Goal: Task Accomplishment & Management: Complete application form

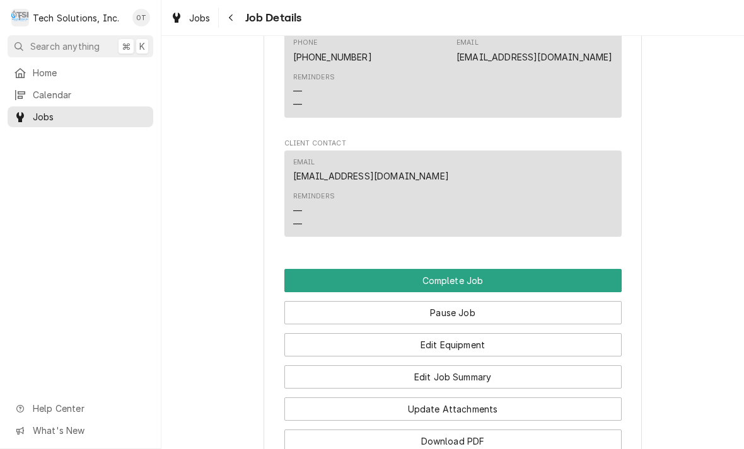
scroll to position [1020, 0]
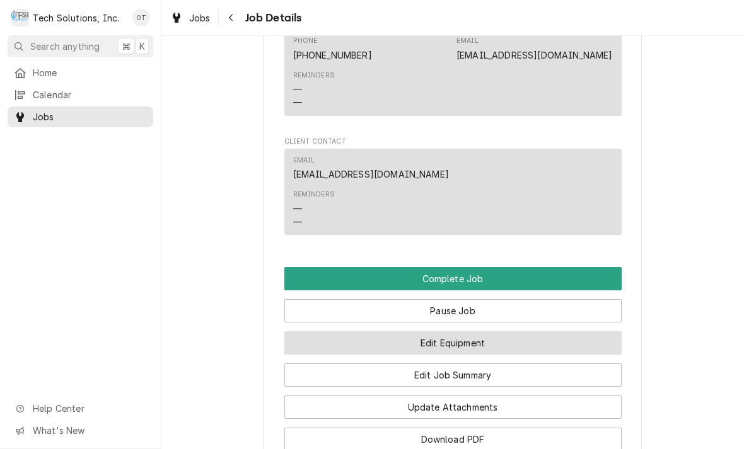
click at [454, 331] on button "Edit Equipment" at bounding box center [452, 342] width 337 height 23
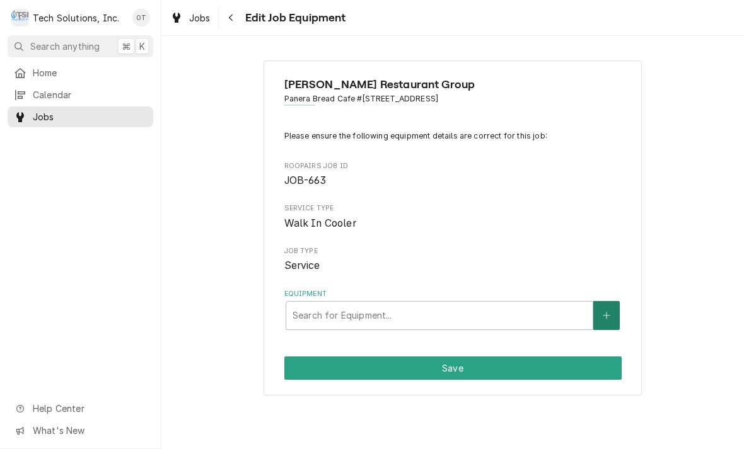
click at [596, 310] on button "Equipment" at bounding box center [606, 315] width 26 height 29
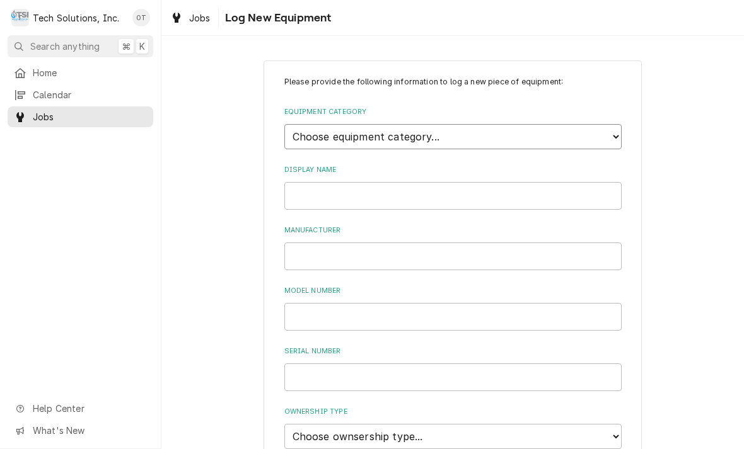
click at [611, 130] on select "Choose equipment category... Cooking Equipment Fryers Ice Machines Ovens and Ra…" at bounding box center [452, 136] width 337 height 25
select select "8"
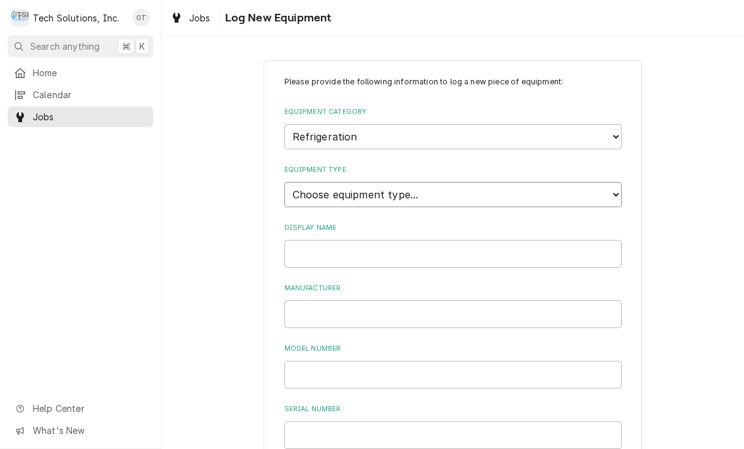
click at [613, 183] on select "Choose equipment type... Bar Refrigeration Blast Chiller Chef Base Freezer Chef…" at bounding box center [452, 194] width 337 height 25
select select "75"
click at [335, 240] on input "Display Name" at bounding box center [452, 254] width 337 height 28
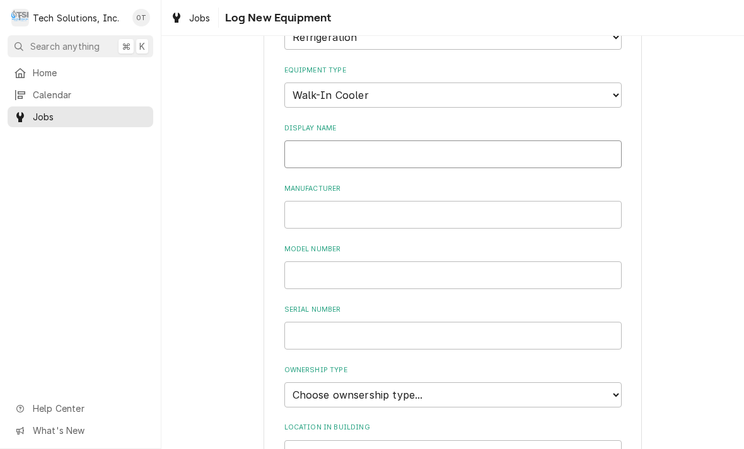
scroll to position [132, 0]
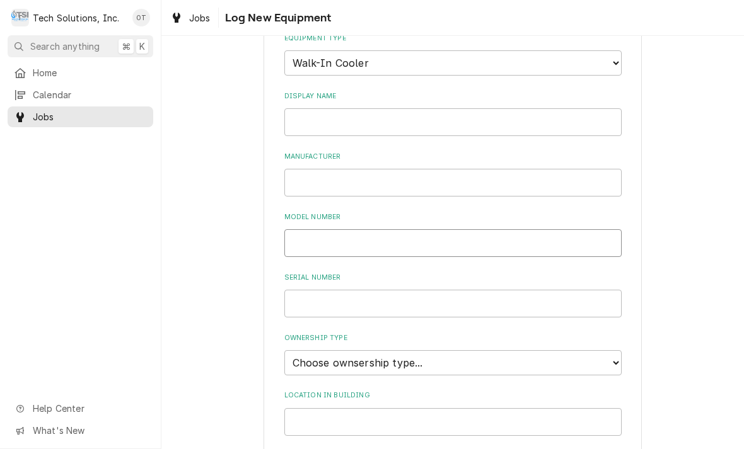
click at [316, 229] on input "Model Number" at bounding box center [452, 243] width 337 height 28
type input "AM26-B7B-AE"
click at [337, 292] on input "Serial Number" at bounding box center [452, 304] width 337 height 28
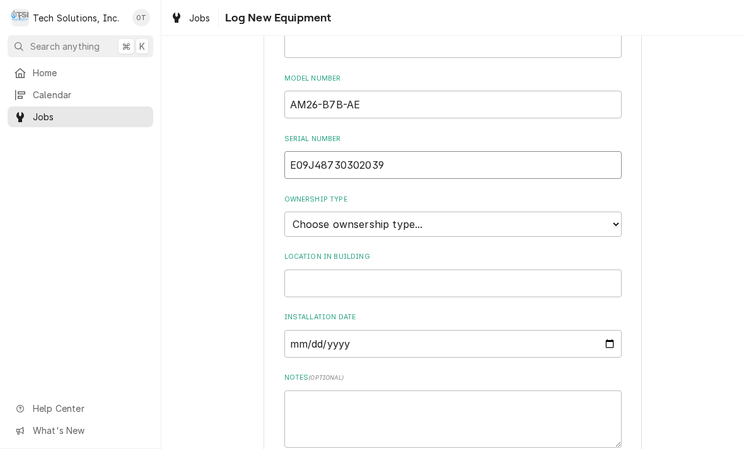
scroll to position [280, 0]
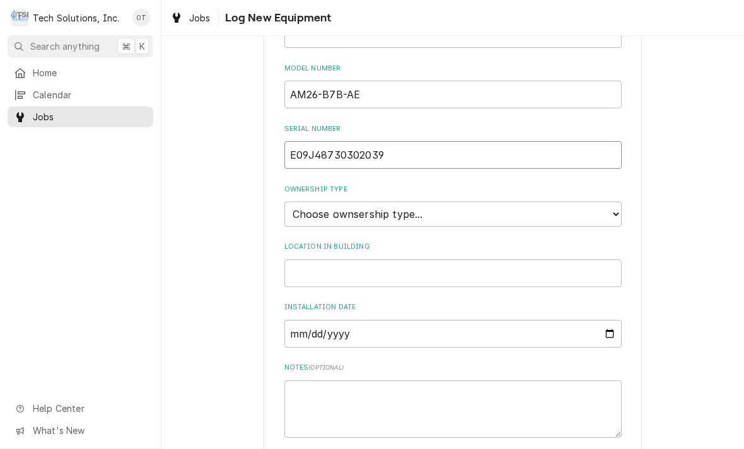
type input "E09J48730302039"
click at [614, 202] on select "Choose ownsership type... Unknown Owned Leased Rented" at bounding box center [452, 214] width 337 height 25
select select "1"
click at [366, 260] on input "Location in Building" at bounding box center [452, 274] width 337 height 28
click at [341, 260] on input "Don’t worry beside ice machine" at bounding box center [452, 274] width 337 height 28
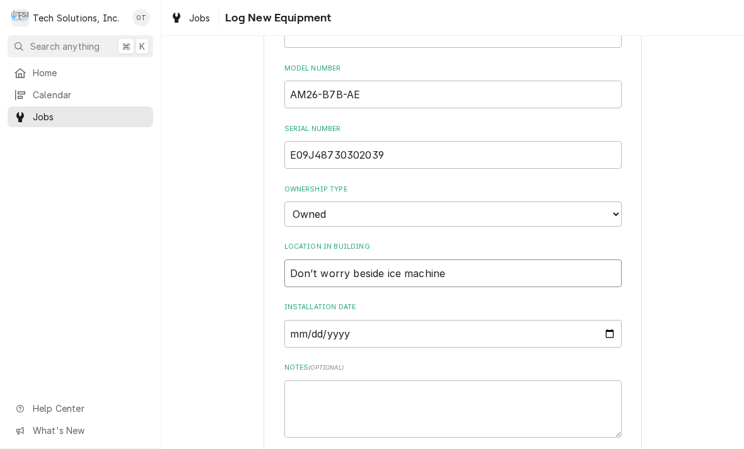
click at [293, 260] on input "Don’t worry beside ice machine" at bounding box center [452, 274] width 337 height 28
click at [337, 260] on input "Don’t worry beside ice machine" at bounding box center [452, 274] width 337 height 28
click at [458, 260] on input "Don’t worry beside ice machine" at bounding box center [452, 274] width 337 height 28
click at [465, 260] on input "Don’t worry beside ice machine" at bounding box center [452, 274] width 337 height 28
type input "D"
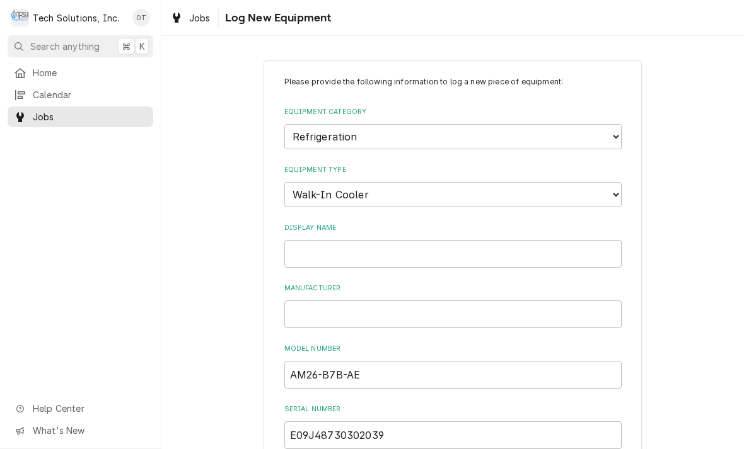
scroll to position [0, 0]
type input "Cooler door is beside ice machine in here?"
click at [311, 242] on input "Display Name" at bounding box center [452, 254] width 337 height 28
type input "RDI"
click at [320, 301] on input "Manufacturer" at bounding box center [452, 315] width 337 height 28
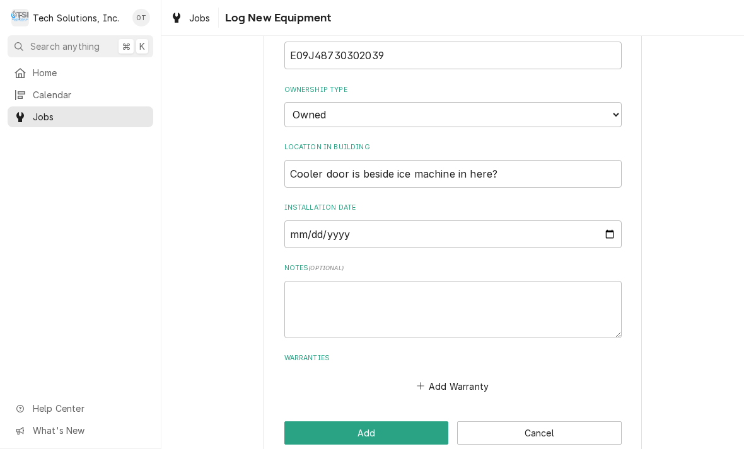
scroll to position [379, 0]
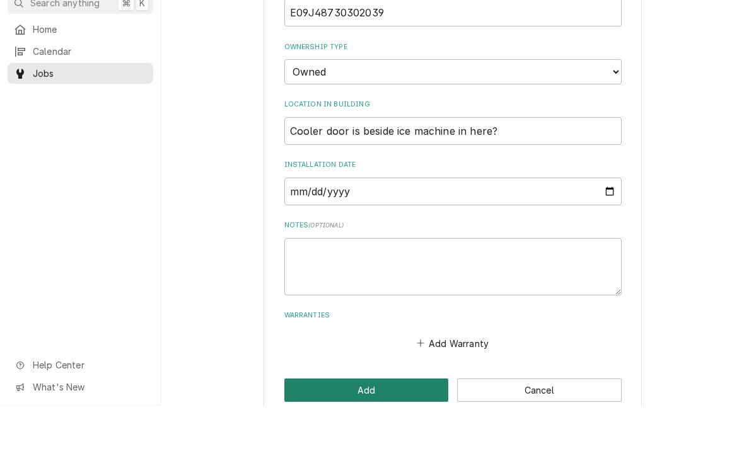
type input "KOLPAK"
click at [362, 422] on button "Add" at bounding box center [366, 433] width 164 height 23
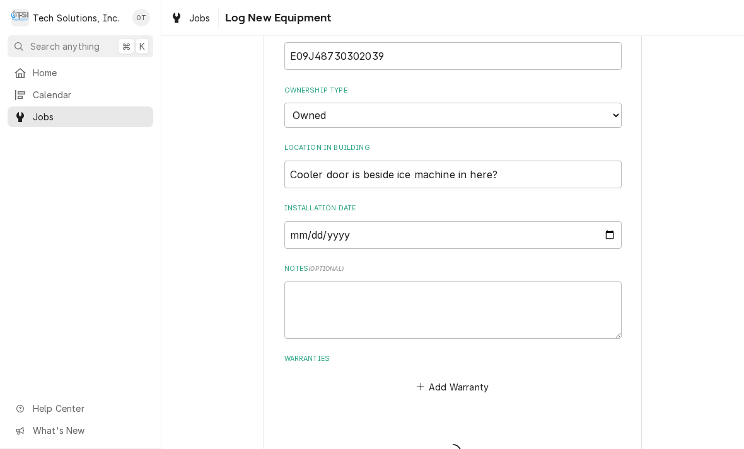
scroll to position [172, 0]
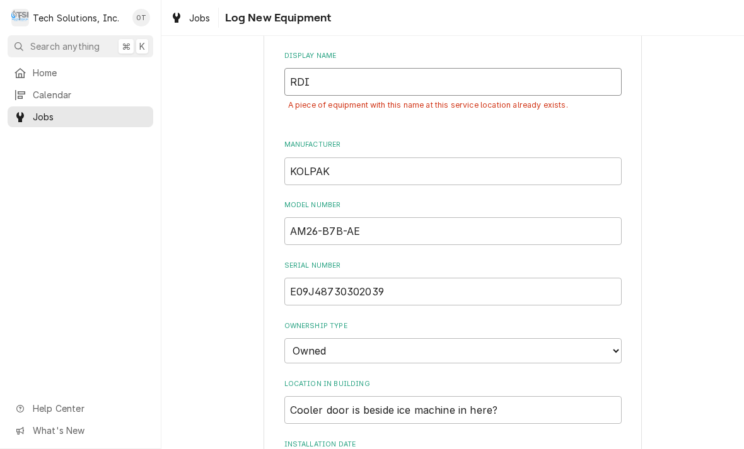
click at [337, 68] on input "RDI" at bounding box center [452, 82] width 337 height 28
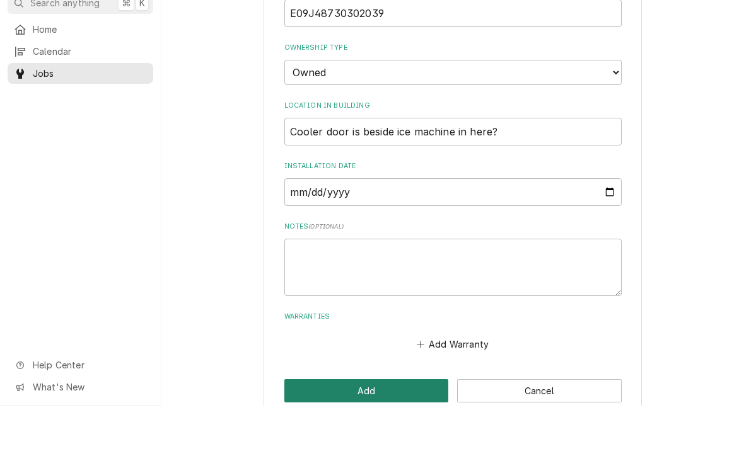
type input "RDI company"
click at [364, 423] on button "Add" at bounding box center [366, 434] width 164 height 23
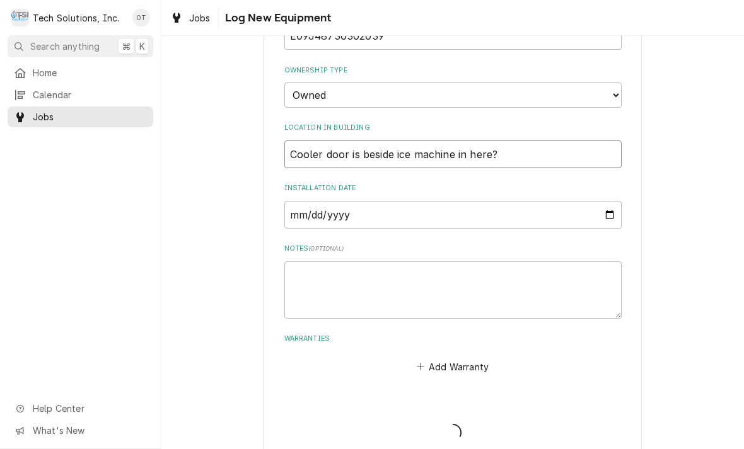
click at [498, 141] on input "Cooler door is beside ice machine in here?" at bounding box center [452, 155] width 337 height 28
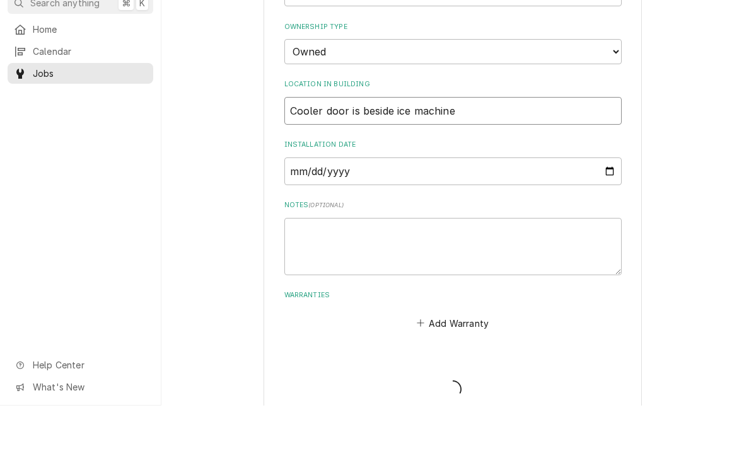
type input "Cooler door is beside ice machine"
click at [311, 201] on input "Installation Date" at bounding box center [452, 215] width 337 height 28
type input "2025-09-08"
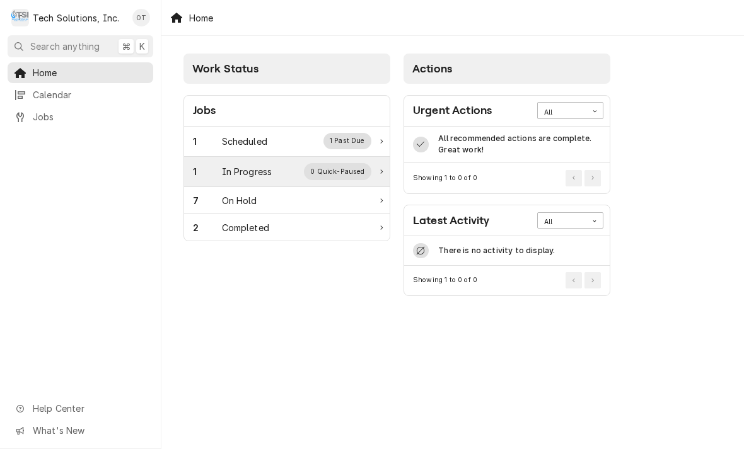
click at [370, 175] on div "0 Quick-Paused" at bounding box center [337, 171] width 67 height 16
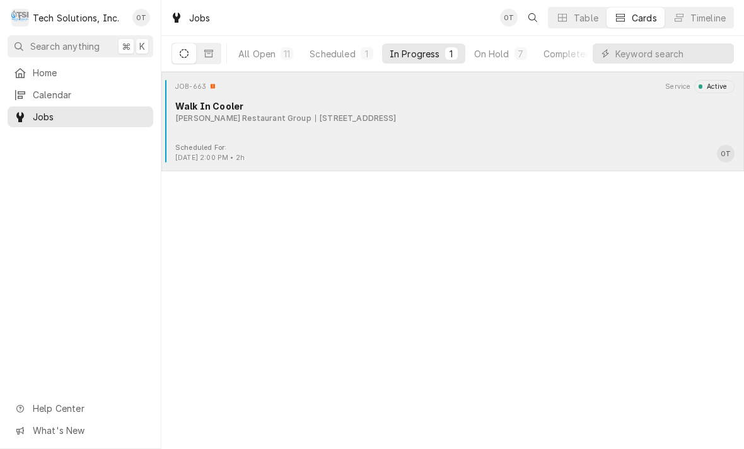
click at [364, 117] on div "500 Winchester Ave, Ashland, KY 41101" at bounding box center [355, 118] width 81 height 11
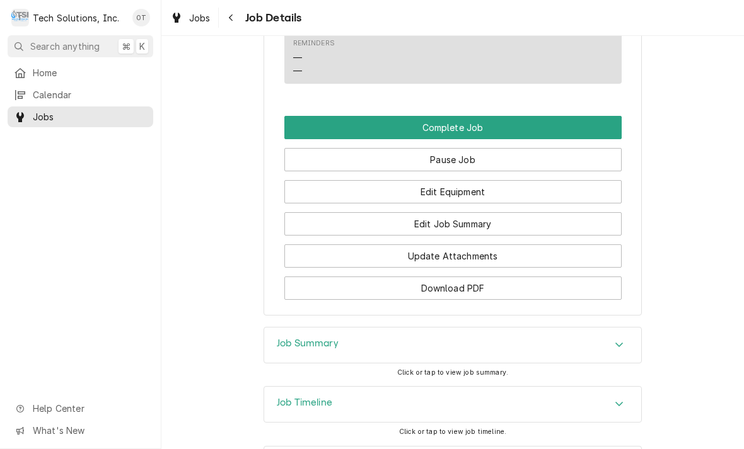
scroll to position [1171, 0]
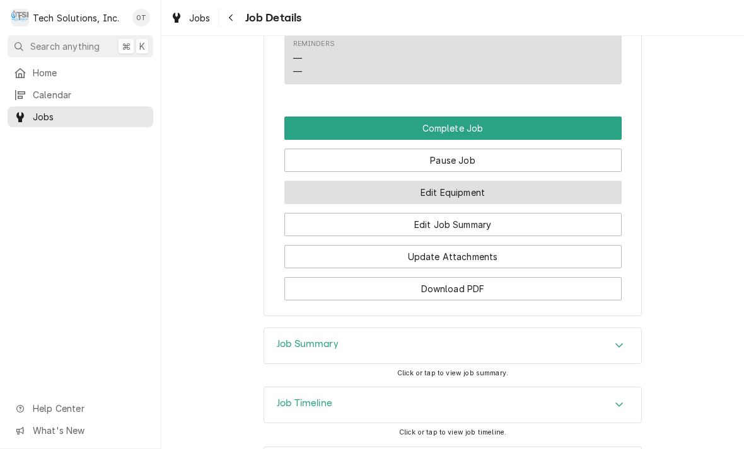
click at [459, 181] on button "Edit Equipment" at bounding box center [452, 192] width 337 height 23
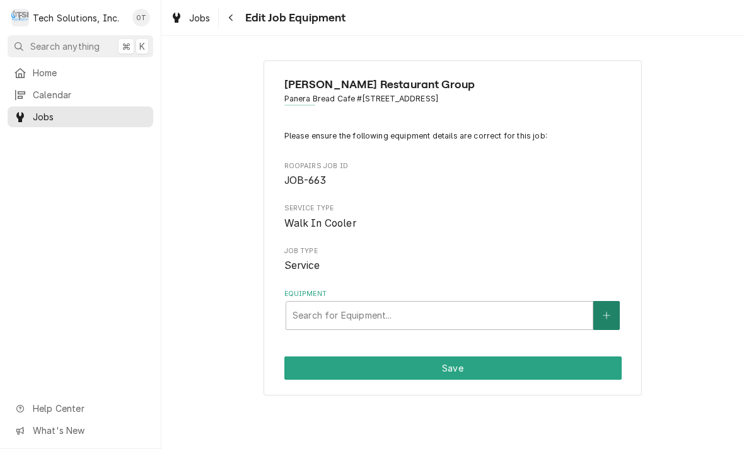
click at [616, 306] on button "Equipment" at bounding box center [606, 315] width 26 height 29
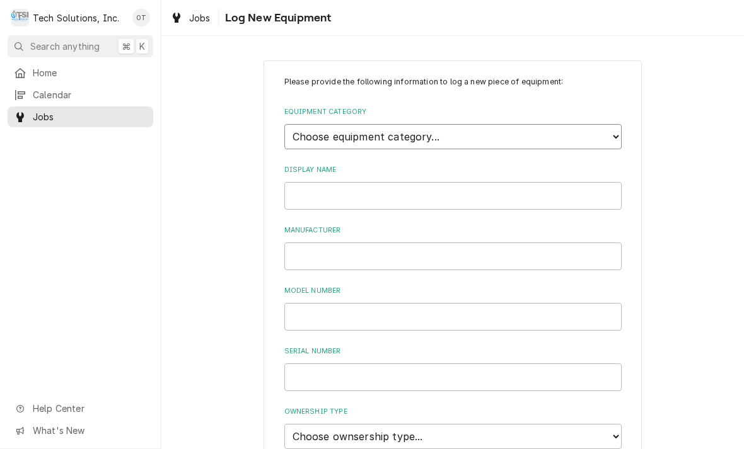
click at [610, 127] on select "Choose equipment category... Cooking Equipment Fryers Ice Machines Ovens and Ra…" at bounding box center [452, 136] width 337 height 25
select select "8"
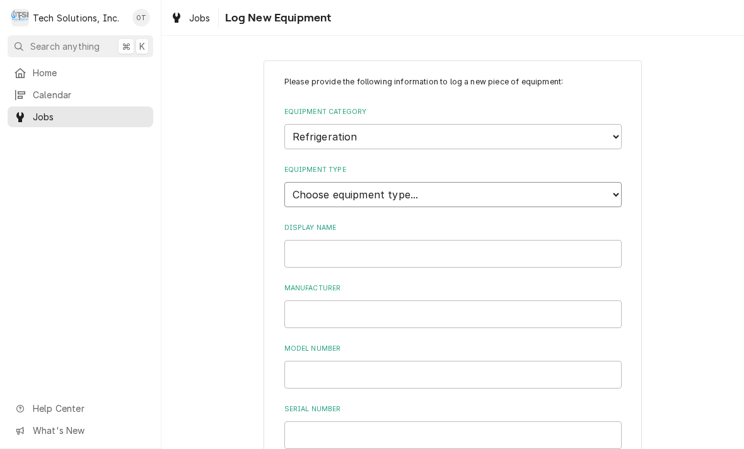
click at [613, 182] on select "Choose equipment type... Bar Refrigeration Blast Chiller Chef Base Freezer Chef…" at bounding box center [452, 194] width 337 height 25
select select "75"
click at [412, 240] on input "Display Name" at bounding box center [452, 254] width 337 height 28
type input "R D I company"
click at [323, 301] on input "Manufacturer" at bounding box center [452, 315] width 337 height 28
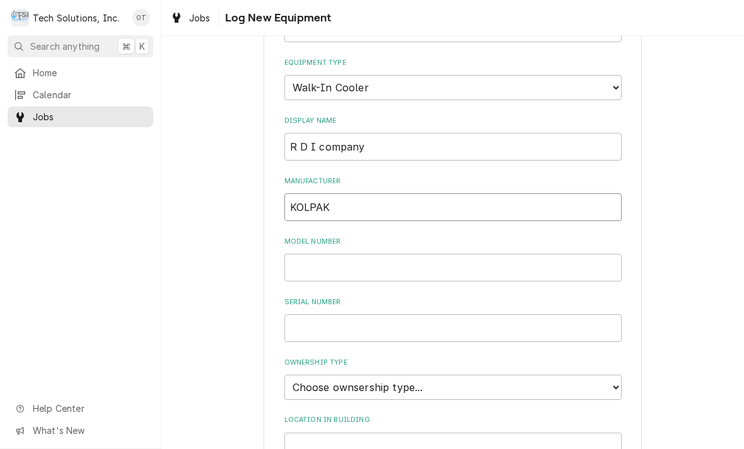
scroll to position [108, 0]
type input "KOLPAK"
click at [308, 253] on input "Model Number" at bounding box center [452, 267] width 337 height 28
type input "AM26-B7B-AE"
click at [317, 313] on input "Serial Number" at bounding box center [452, 327] width 337 height 28
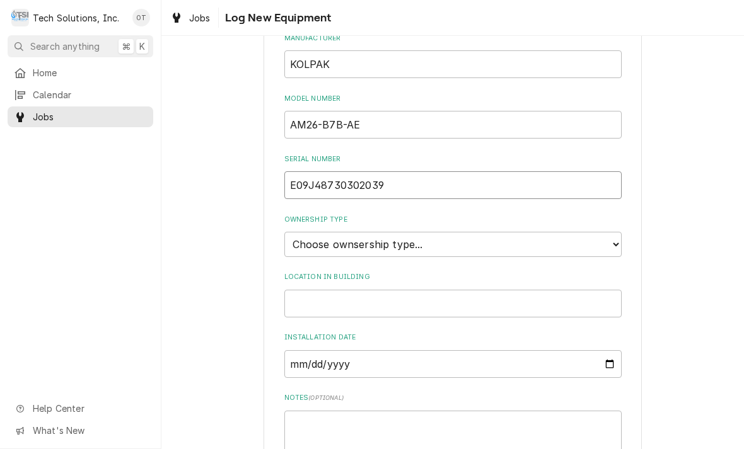
scroll to position [285, 0]
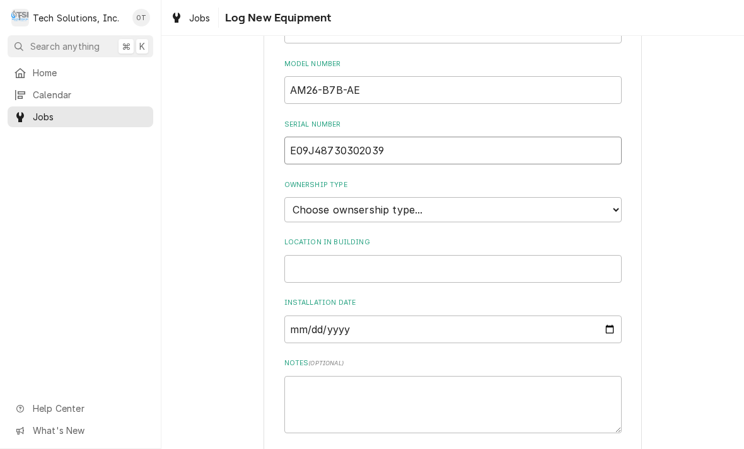
type input "E09J48730302039"
click at [611, 197] on select "Choose ownsership type... Unknown Owned Leased Rented" at bounding box center [452, 209] width 337 height 25
select select "1"
click at [315, 255] on input "Location in Building" at bounding box center [452, 269] width 337 height 28
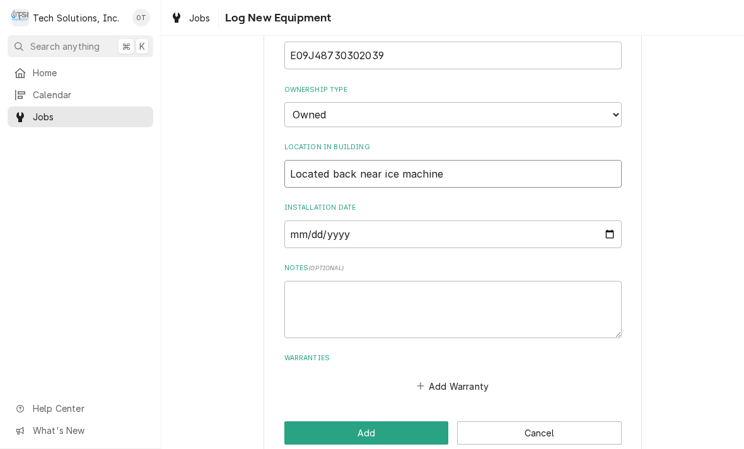
scroll to position [379, 0]
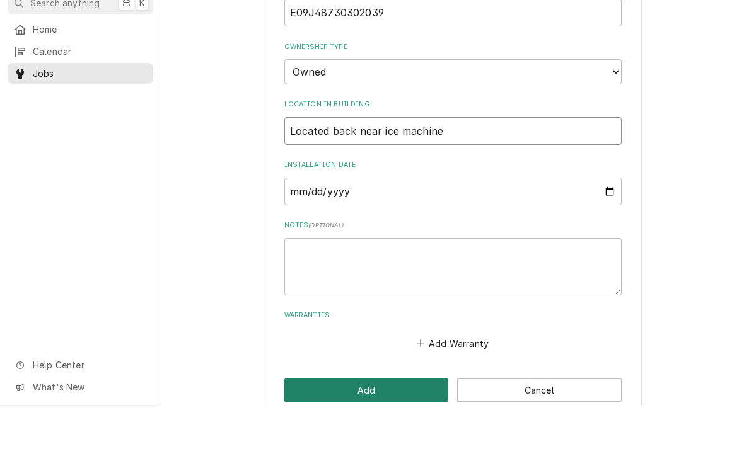
type input "Located back near ice machine"
click at [364, 422] on button "Add" at bounding box center [366, 433] width 164 height 23
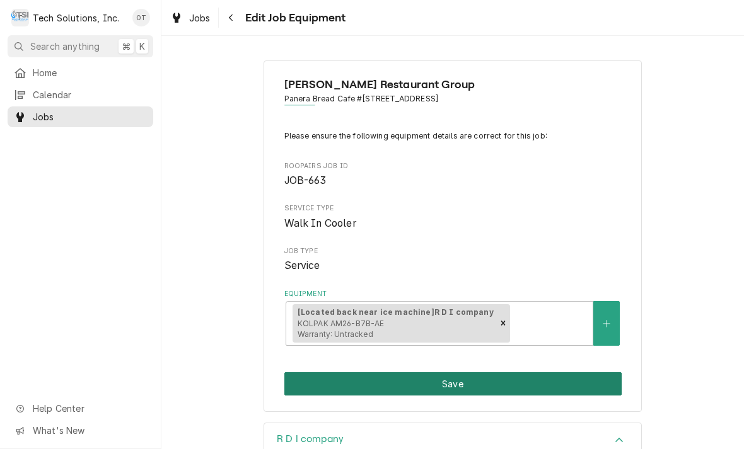
click at [459, 376] on button "Save" at bounding box center [452, 383] width 337 height 23
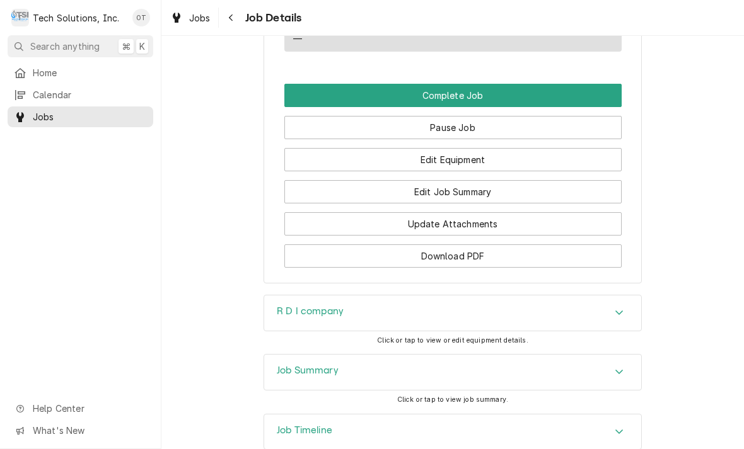
scroll to position [1202, 0]
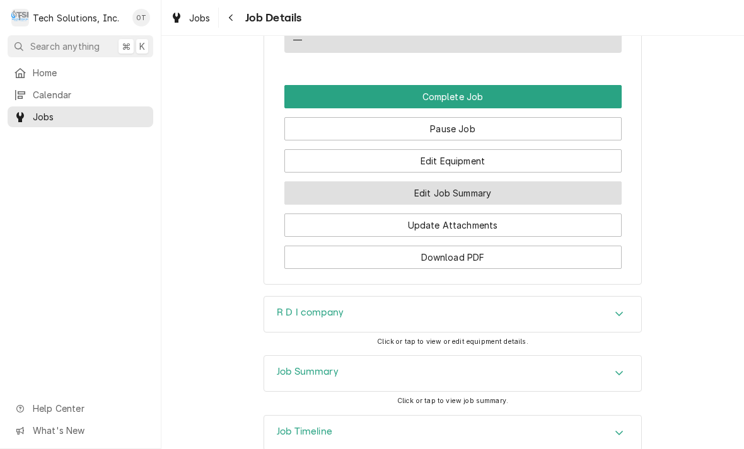
click at [451, 181] on button "Edit Job Summary" at bounding box center [452, 192] width 337 height 23
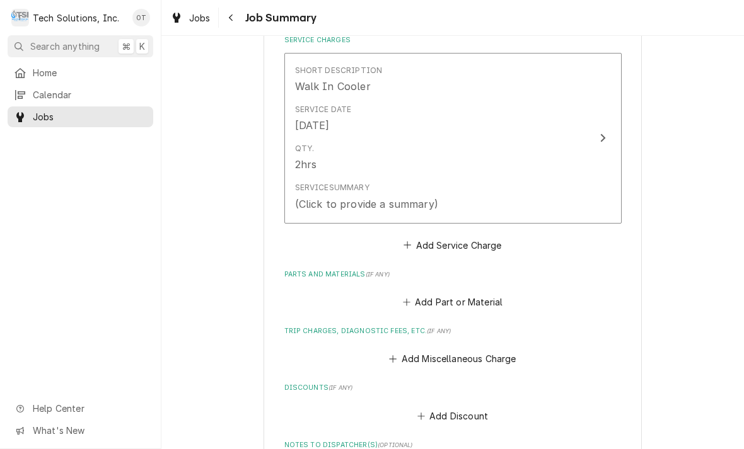
scroll to position [308, 0]
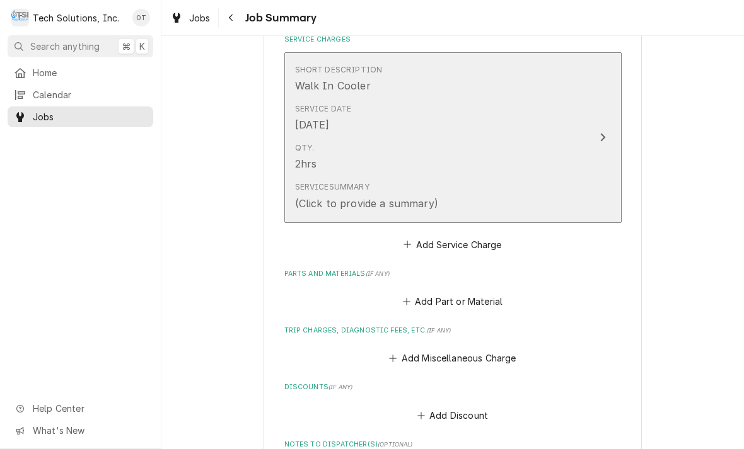
click at [600, 139] on div "Update Line Item" at bounding box center [602, 137] width 16 height 15
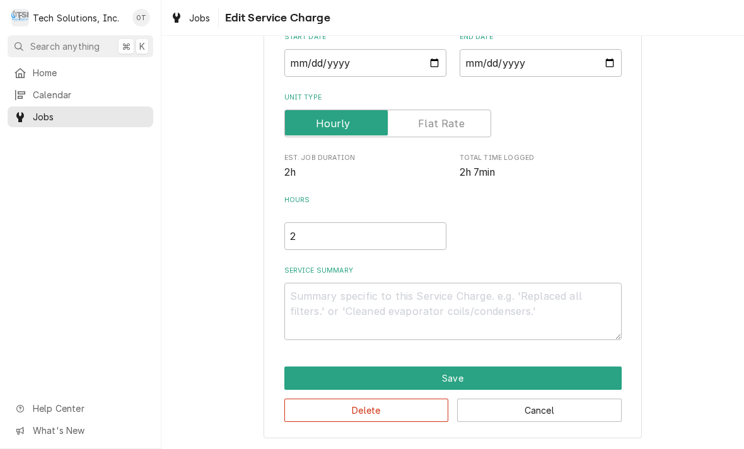
scroll to position [132, 0]
click at [325, 301] on textarea "Service Summary" at bounding box center [452, 311] width 337 height 57
type textarea "x"
type textarea "t"
type textarea "x"
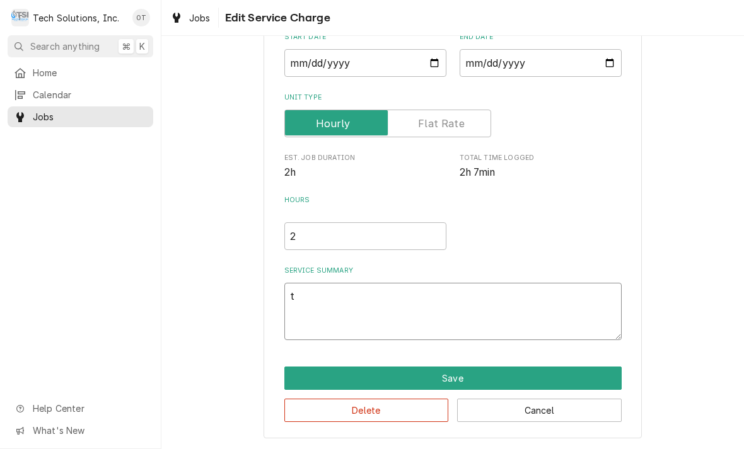
type textarea "tro"
type textarea "x"
type textarea "troub"
type textarea "x"
type textarea "trouble"
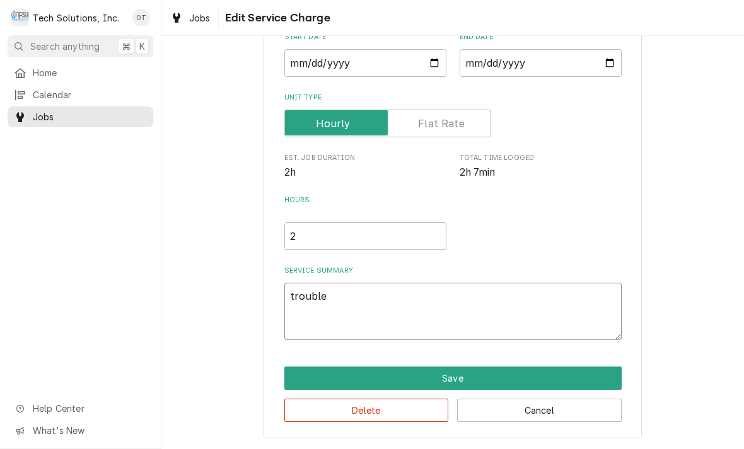
type textarea "x"
type textarea "troubleshoot unit"
type textarea "x"
type textarea "troubleshoot unit checked"
type textarea "x"
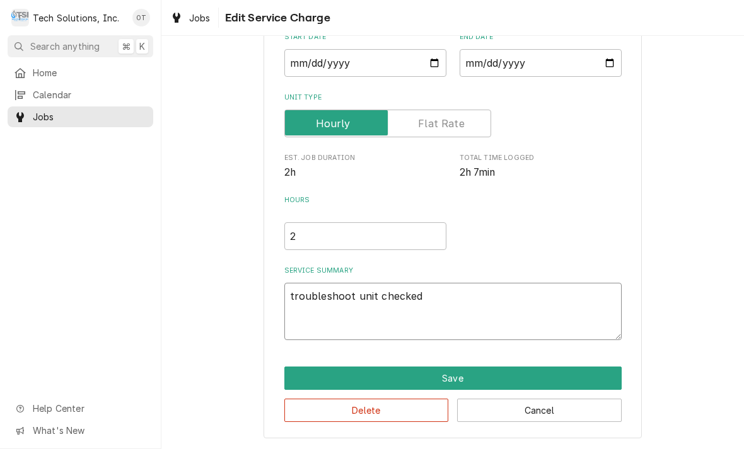
type textarea "troubleshoot unit checked walking"
type textarea "x"
type textarea "troubleshoot unit checked walking evaporator"
type textarea "x"
type textarea "troubleshoot unit checked walking evaporator fans are"
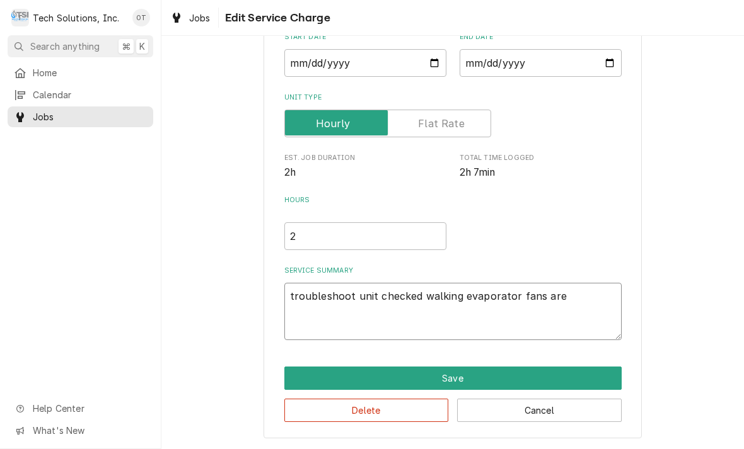
type textarea "x"
type textarea "troubleshoot unit checked walking evaporator fans are running"
type textarea "x"
type textarea "troubleshoot unit checked walking evaporator fans are running refrigerant"
type textarea "x"
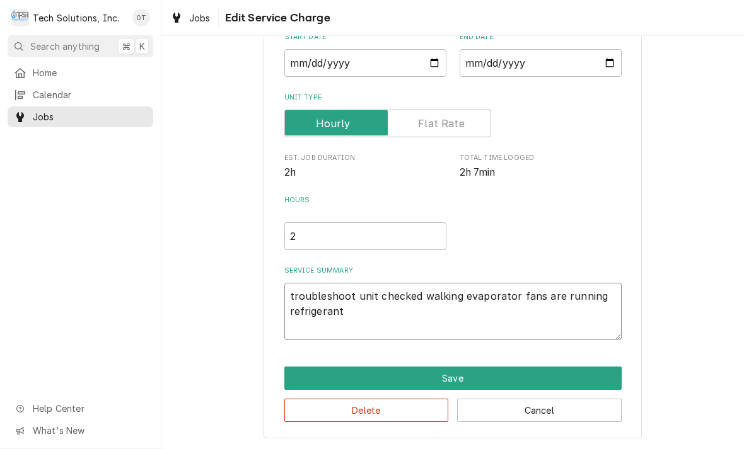
type textarea "troubleshoot unit checked walking evaporator fans are running refrigerant going"
type textarea "x"
type textarea "troubleshoot unit checked walking evaporator fans are running refrigerant going…"
type textarea "x"
type textarea "troubleshoot unit checked walking evaporator fans are running refrigerant going…"
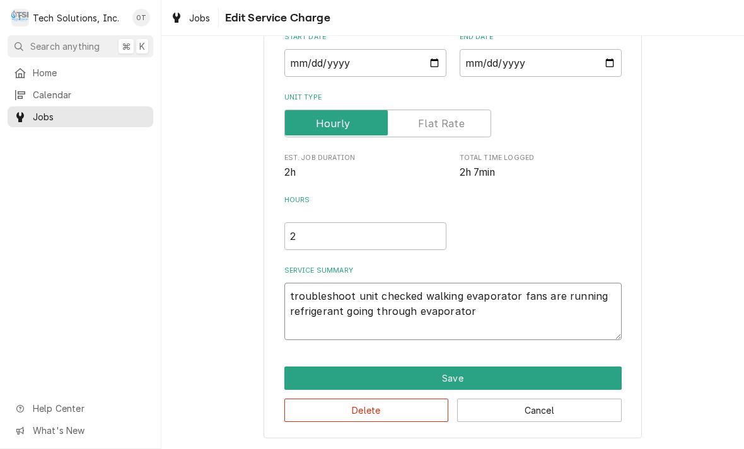
type textarea "x"
type textarea "Troubleshoot unit checked walking evaporator fans are running refrigerant going…"
type textarea "x"
type textarea "Troubleshoot unit checked walking evaporator fans are running refrigerant going…"
type textarea "x"
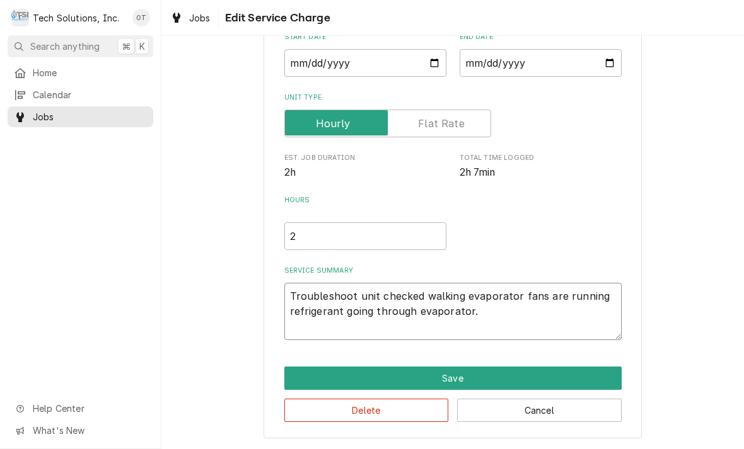
type textarea "Troubleshoot unit checked walking evaporator fans are running refrigerant going…"
type textarea "x"
type textarea "Troubleshoot unit checked walking evaporator fans are running refrigerant going…"
type textarea "x"
type textarea "Troubleshoot unit checked walking evaporator fans are running refrigerant going…"
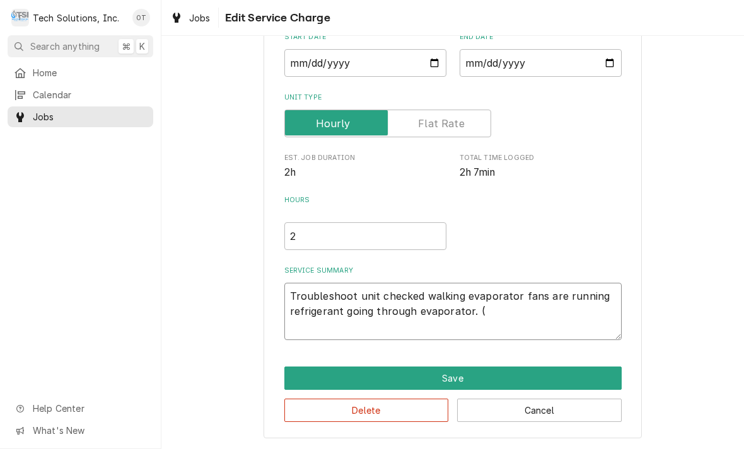
type textarea "x"
type textarea "Troubleshoot unit checked walking evaporator fans are running refrigerant going…"
type textarea "x"
type textarea "Troubleshoot unit checked walking evaporator fans are running refrigerant going…"
type textarea "x"
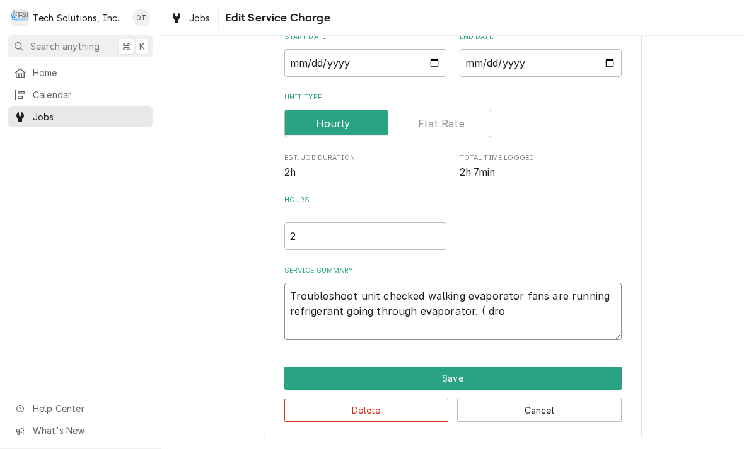
type textarea "Troubleshoot unit checked walking evaporator fans are running refrigerant going…"
type textarea "x"
type textarea "Troubleshoot unit checked walking evaporator fans are running refrigerant going…"
type textarea "x"
type textarea "Troubleshoot unit checked walking evaporator fans are running refrigerant going…"
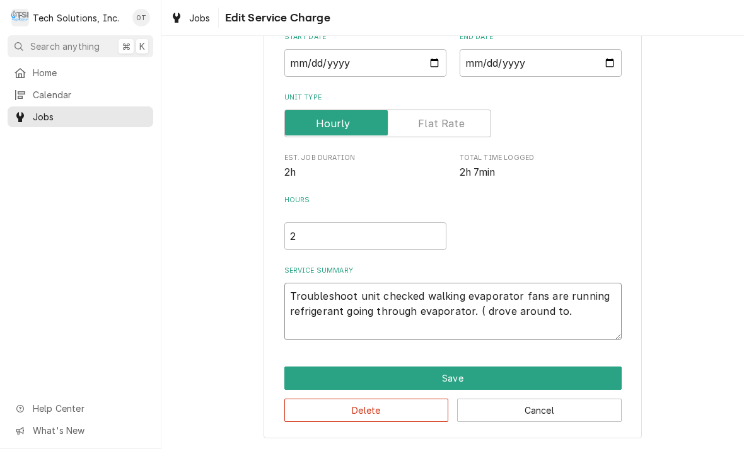
type textarea "x"
type textarea "Troubleshoot unit checked walking evaporator fans are running refrigerant going…"
type textarea "x"
type textarea "Troubleshoot unit checked walking evaporator fans are running refrigerant going…"
type textarea "x"
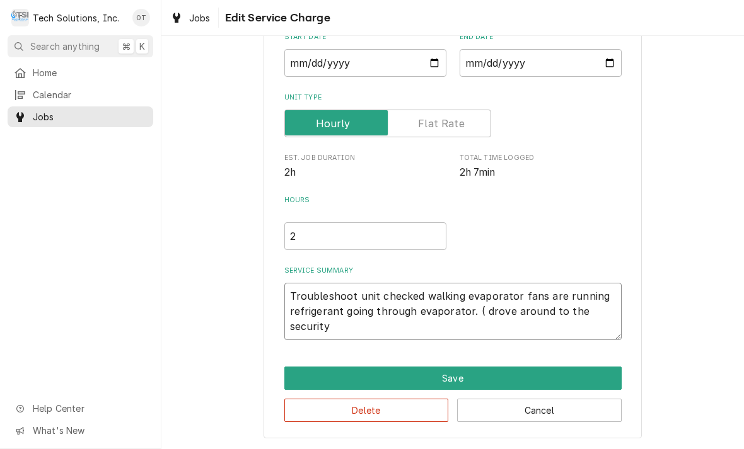
type textarea "Troubleshoot unit checked walking evaporator fans are running refrigerant going…"
type textarea "x"
type textarea "Troubleshoot unit checked walking evaporator fans are running refrigerant going…"
type textarea "x"
type textarea "Troubleshoot unit checked walking evaporator fans are running refrigerant going…"
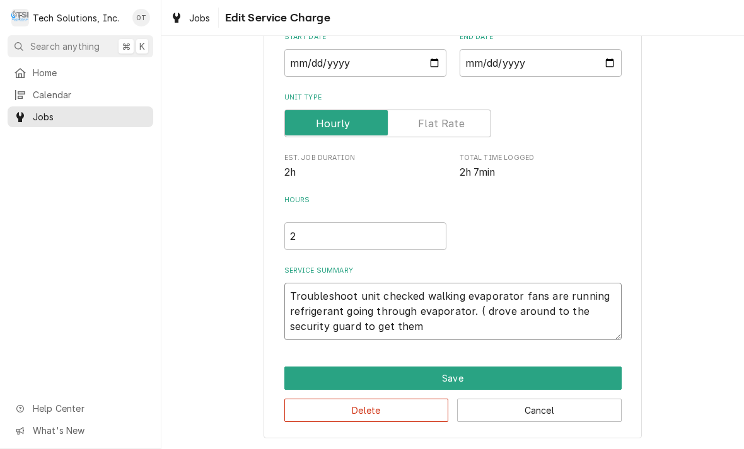
type textarea "x"
type textarea "Troubleshoot unit checked walking evaporator fans are running refrigerant going…"
type textarea "x"
type textarea "Troubleshoot unit checked walking evaporator fans are running refrigerant going…"
type textarea "x"
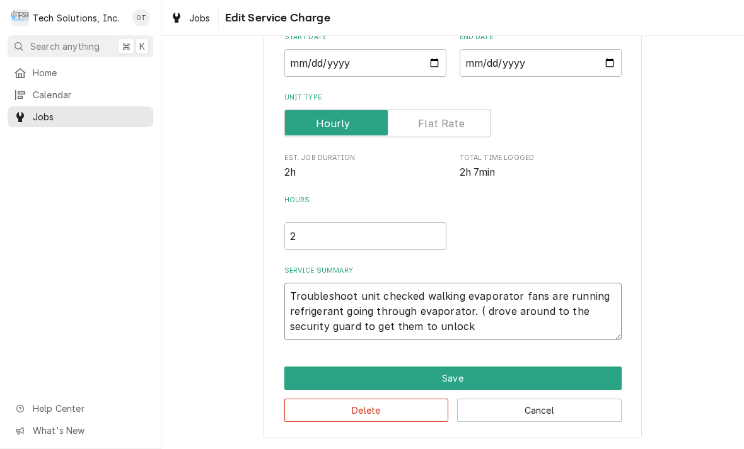
type textarea "Troubleshoot unit checked walking evaporator fans are running refrigerant going…"
type textarea "x"
type textarea "Troubleshoot unit checked walking evaporator fans are running refrigerant going…"
type textarea "x"
type textarea "Troubleshoot unit checked walking evaporator fans are running refrigerant going…"
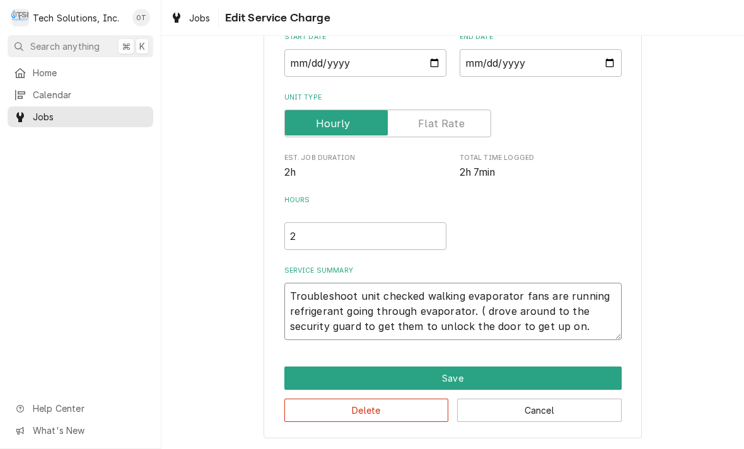
type textarea "x"
type textarea "Troubleshoot unit checked walking evaporator fans are running refrigerant going…"
type textarea "x"
type textarea "Troubleshoot unit checked walking evaporator fans are running refrigerant going…"
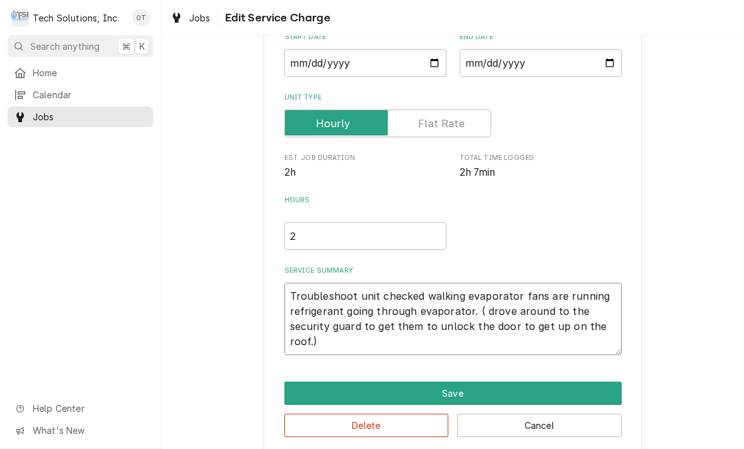
type textarea "x"
type textarea "Troubleshoot unit checked walking evaporator fans are running refrigerant going…"
type textarea "x"
type textarea "Troubleshoot unit checked walking evaporator fans are running refrigerant going…"
type textarea "x"
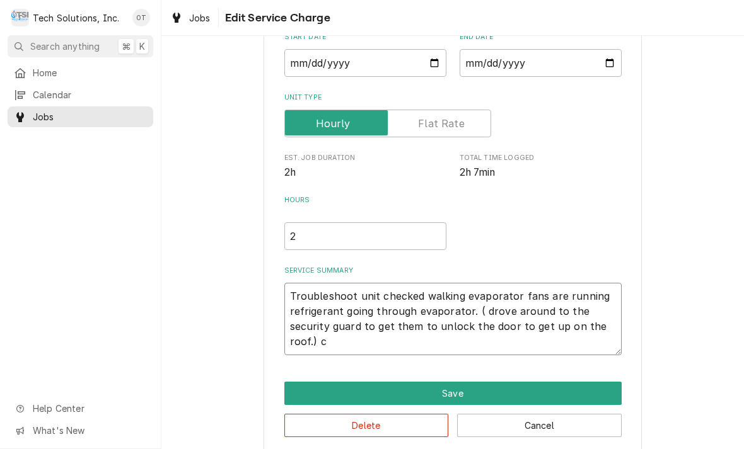
type textarea "Troubleshoot unit checked walking evaporator fans are running refrigerant going…"
type textarea "x"
type textarea "Troubleshoot unit checked walking evaporator fans are running refrigerant going…"
type textarea "x"
type textarea "Troubleshoot unit checked walking evaporator fans are running refrigerant going…"
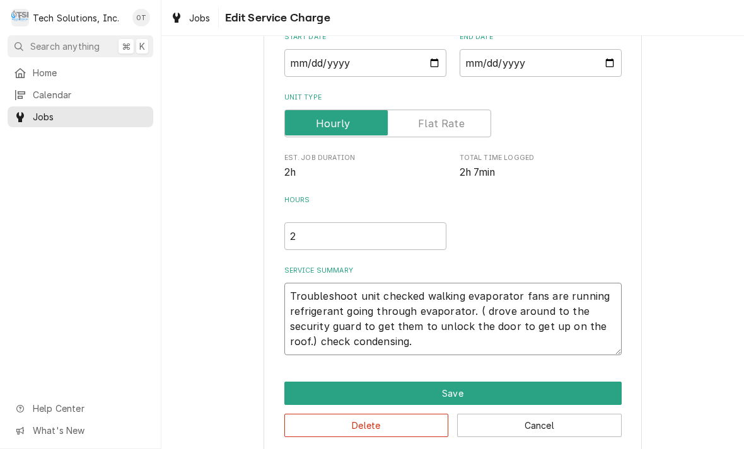
type textarea "x"
type textarea "Troubleshoot unit checked walking evaporator fans are running refrigerant going…"
type textarea "x"
type textarea "Troubleshoot unit checked walking evaporator fans are running refrigerant going…"
type textarea "x"
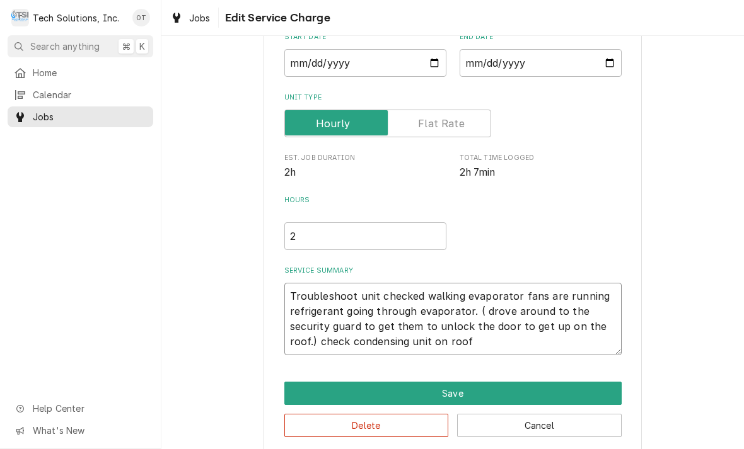
type textarea "Troubleshoot unit checked walking evaporator fans are running refrigerant going…"
type textarea "x"
type textarea "Troubleshoot unit checked walking evaporator fans are running refrigerant going…"
type textarea "x"
type textarea "Troubleshoot unit checked walking evaporator fans are running refrigerant going…"
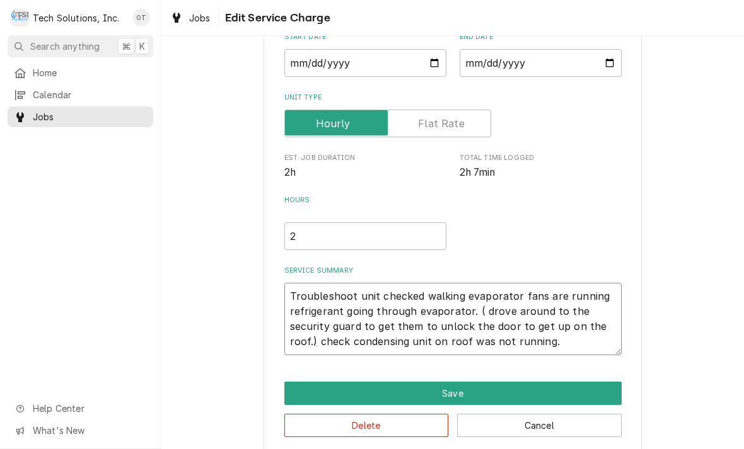
type textarea "x"
type textarea "Troubleshoot unit checked walking evaporator fans are running refrigerant going…"
type textarea "x"
type textarea "Troubleshoot unit checked walking evaporator fans are running refrigerant going…"
type textarea "x"
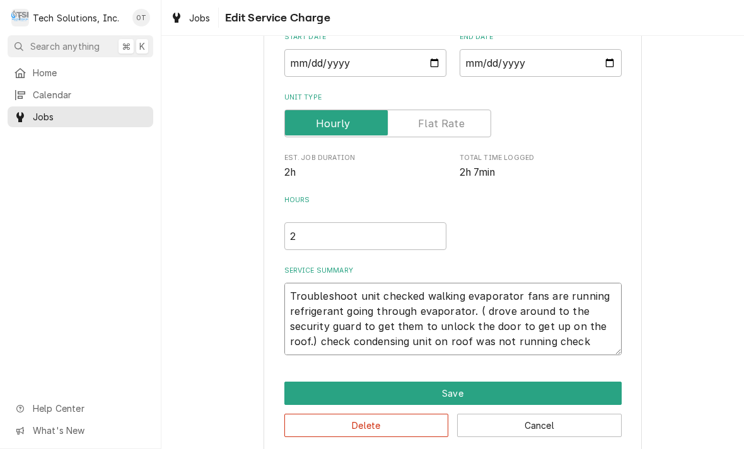
type textarea "Troubleshoot unit checked walking evaporator fans are running refrigerant going…"
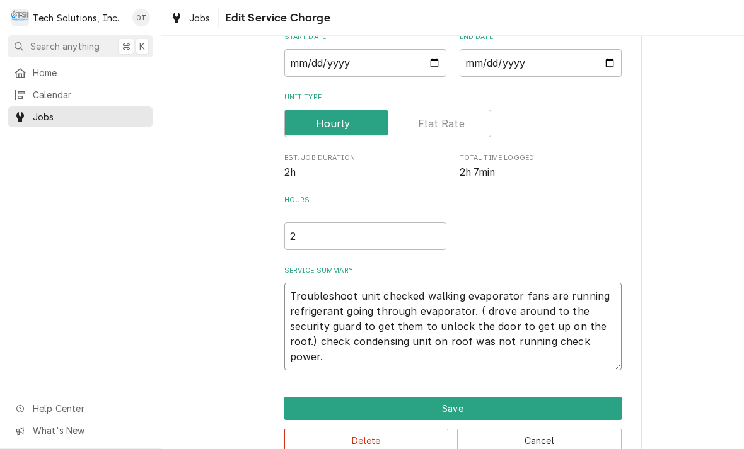
type textarea "x"
type textarea "Troubleshoot unit checked walking evaporator fans are running refrigerant going…"
type textarea "x"
type textarea "Troubleshoot unit checked walking evaporator fans are running refrigerant going…"
type textarea "x"
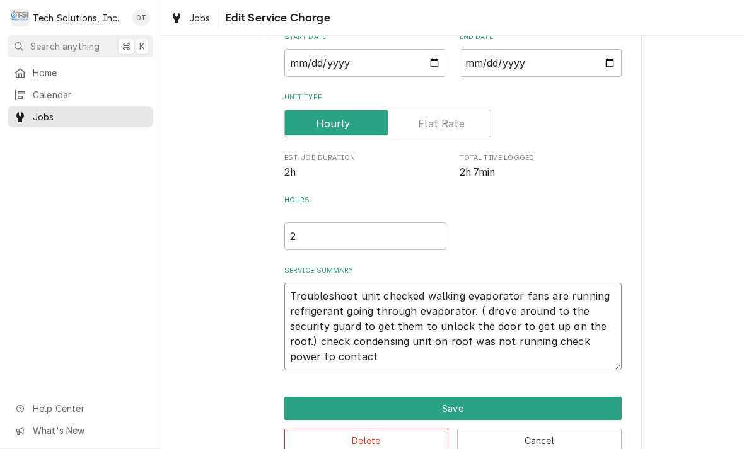
type textarea "Troubleshoot unit checked walking evaporator fans are running refrigerant going…"
type textarea "x"
type textarea "Troubleshoot unit checked walking evaporator fans are running refrigerant going…"
type textarea "x"
type textarea "Troubleshoot unit checked walking evaporator fans are running refrigerant going…"
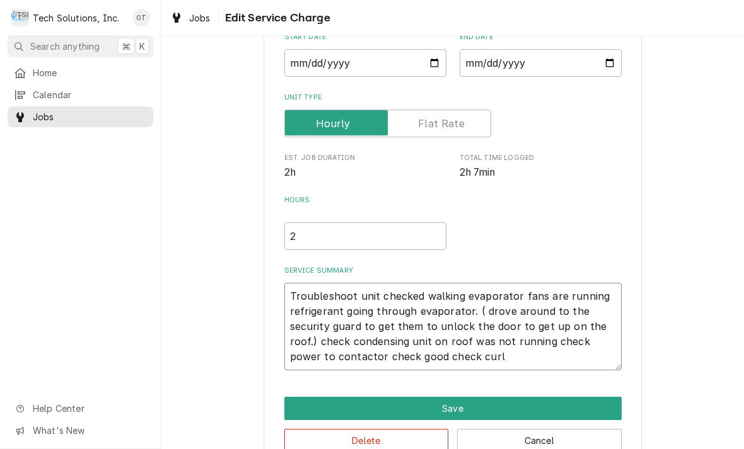
type textarea "x"
type textarea "Troubleshoot unit checked walking evaporator fans are running refrigerant going…"
type textarea "x"
type textarea "Troubleshoot unit checked walking evaporator fans are running refrigerant going…"
type textarea "x"
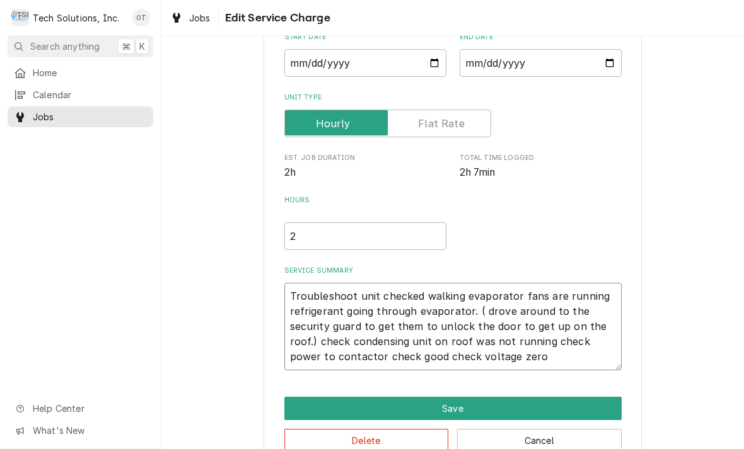
type textarea "Troubleshoot unit checked walking evaporator fans are running refrigerant going…"
type textarea "x"
type textarea "Troubleshoot unit checked walking evaporator fans are running refrigerant going…"
type textarea "x"
type textarea "Troubleshoot unit checked walking evaporator fans are running refrigerant going…"
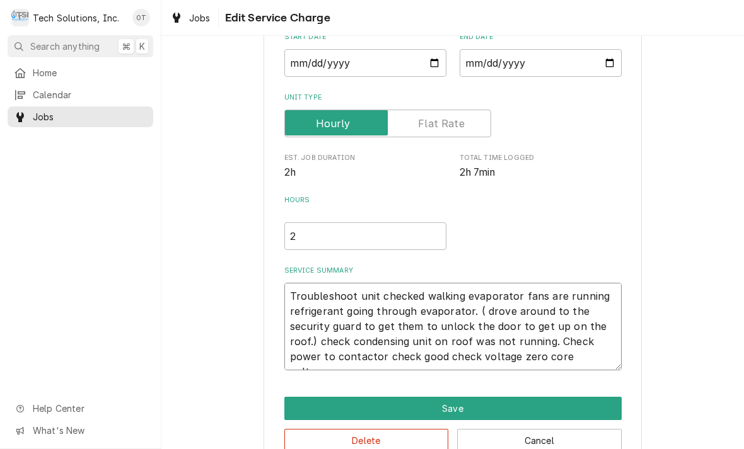
type textarea "x"
type textarea "Troubleshoot unit checked walking evaporator fans are running refrigerant going…"
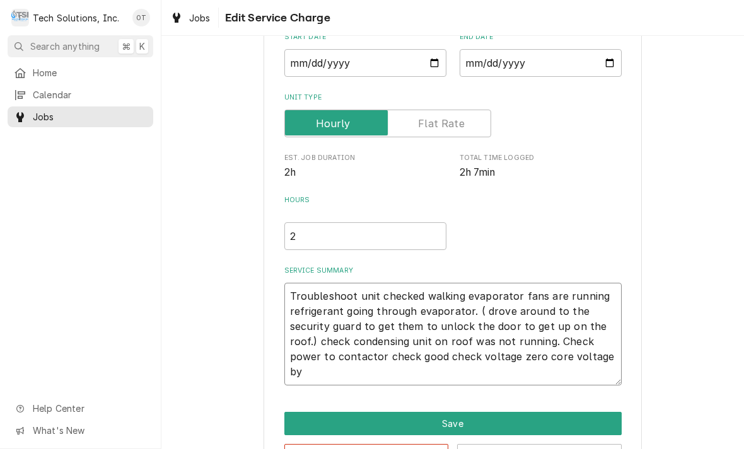
type textarea "x"
type textarea "Troubleshoot unit checked walking evaporator fans are running refrigerant going…"
type textarea "x"
type textarea "Troubleshoot unit checked walking evaporator fans are running refrigerant going…"
type textarea "x"
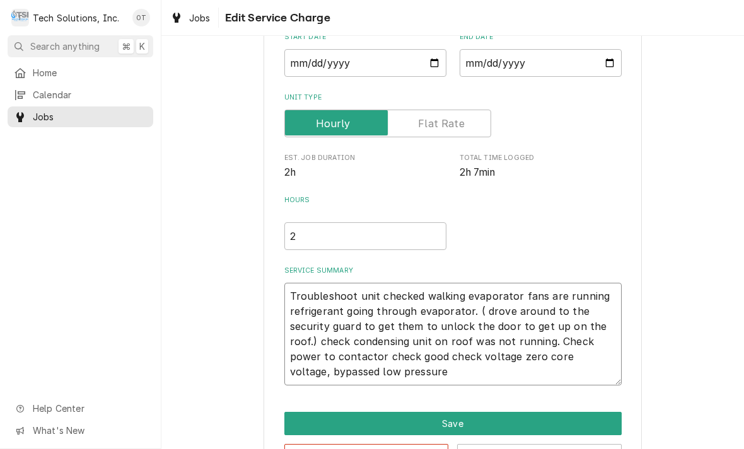
type textarea "Troubleshoot unit checked walking evaporator fans are running refrigerant going…"
type textarea "x"
type textarea "Troubleshoot unit checked walking evaporator fans are running refrigerant going…"
type textarea "x"
type textarea "Troubleshoot unit checked walking evaporator fans are running refrigerant going…"
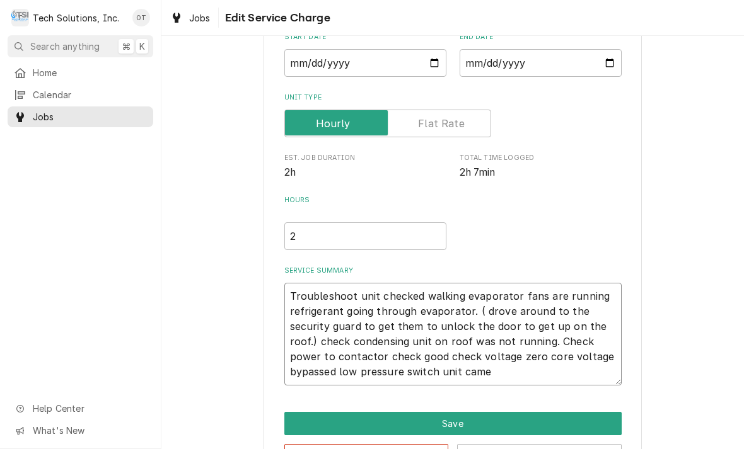
type textarea "x"
type textarea "Troubleshoot unit checked walking evaporator fans are running refrigerant going…"
type textarea "x"
type textarea "Troubleshoot unit checked walking evaporator fans are running refrigerant going…"
type textarea "x"
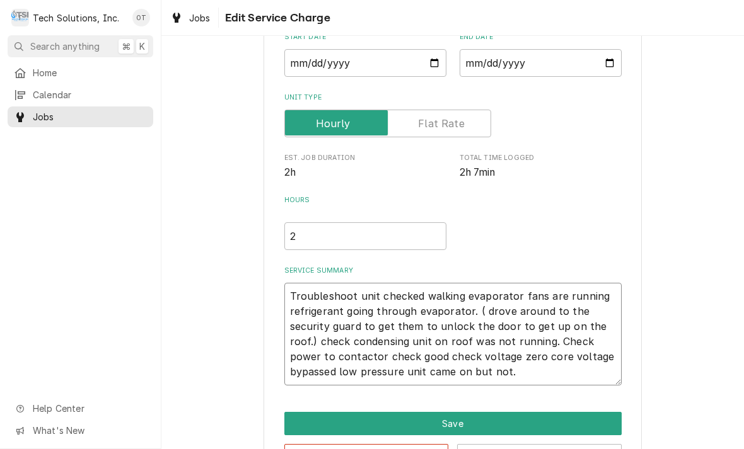
type textarea "Troubleshoot unit checked walking evaporator fans are running refrigerant going…"
type textarea "x"
type textarea "Troubleshoot unit checked walking evaporator fans are running refrigerant going…"
type textarea "x"
type textarea "Troubleshoot unit checked walking evaporator fans are running refrigerant going…"
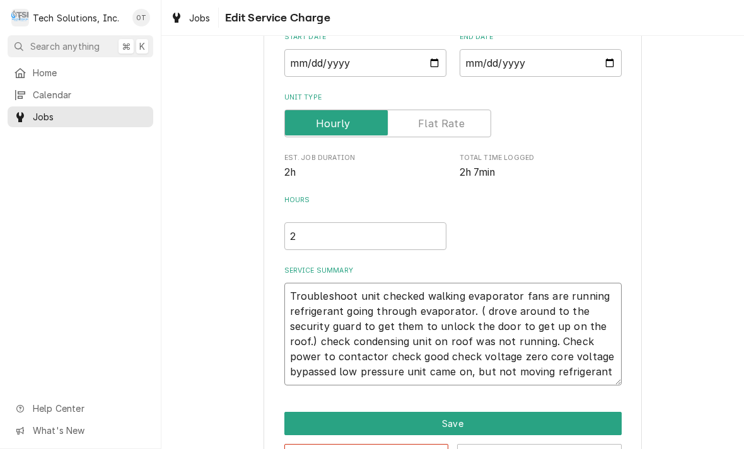
type textarea "x"
type textarea "Troubleshoot unit checked walking evaporator fans are running refrigerant going…"
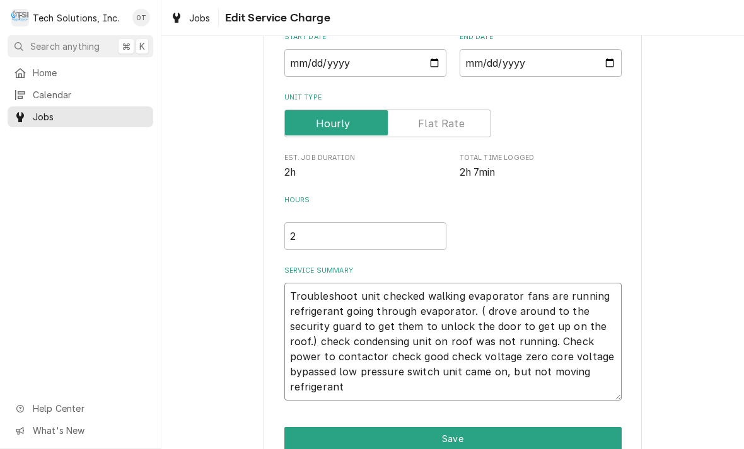
type textarea "x"
type textarea "Troubleshoot unit checked walking evaporator fans are running refrigerant going…"
type textarea "x"
type textarea "Troubleshoot unit checked walking evaporator fans are running refrigerant going…"
type textarea "x"
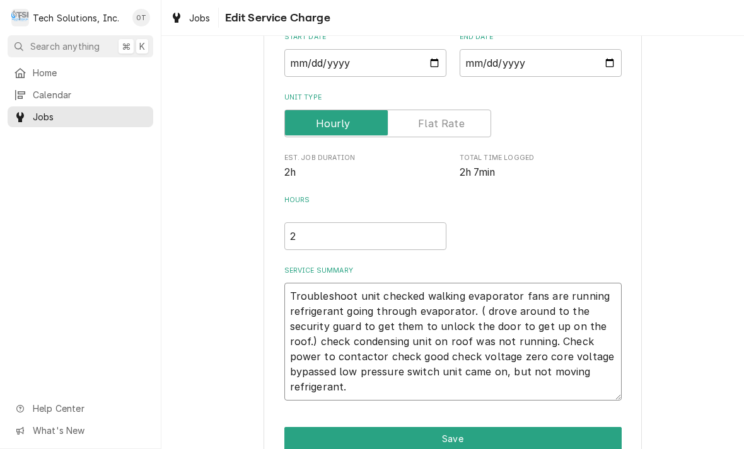
type textarea "Troubleshoot unit checked walking evaporator fans are running refrigerant going…"
type textarea "x"
type textarea "Troubleshoot unit checked walking evaporator fans are running refrigerant going…"
type textarea "x"
type textarea "Troubleshoot unit checked walking evaporator fans are running refrigerant going…"
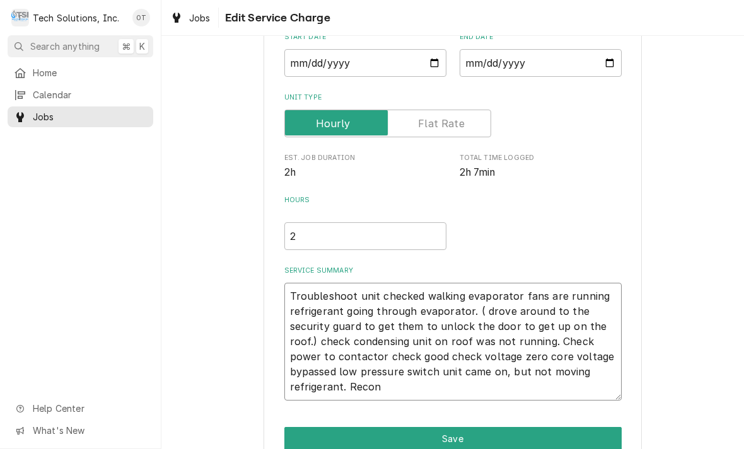
type textarea "x"
type textarea "Troubleshoot unit checked walking evaporator fans are running refrigerant going…"
type textarea "x"
type textarea "Troubleshoot unit checked walking evaporator fans are running refrigerant going…"
type textarea "x"
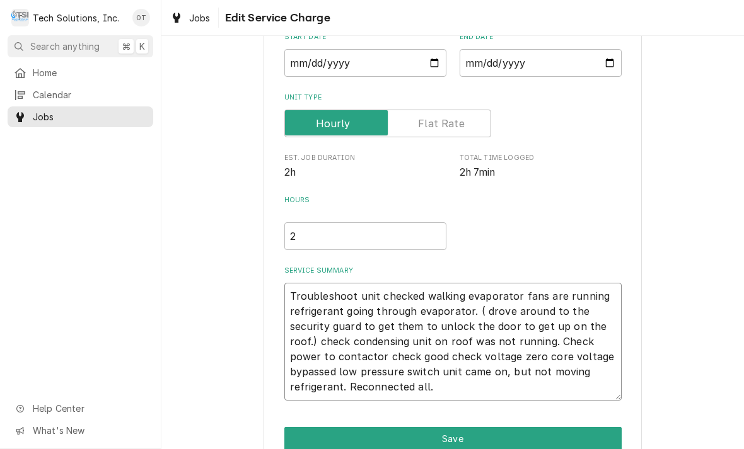
type textarea "Troubleshoot unit checked walking evaporator fans are running refrigerant going…"
type textarea "x"
type textarea "Troubleshoot unit checked walking evaporator fans are running refrigerant going…"
type textarea "x"
type textarea "Troubleshoot unit checked walking evaporator fans are running refrigerant going…"
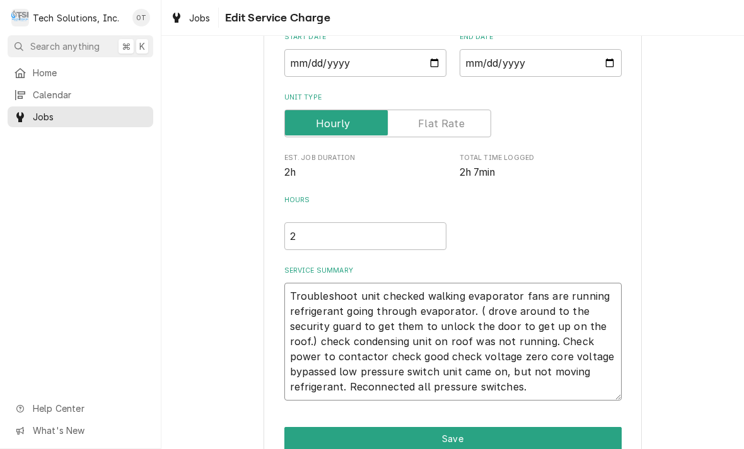
type textarea "x"
type textarea "Troubleshoot unit checked walking evaporator fans are running refrigerant going…"
type textarea "x"
type textarea "Troubleshoot unit checked walking evaporator fans are running refrigerant going…"
type textarea "x"
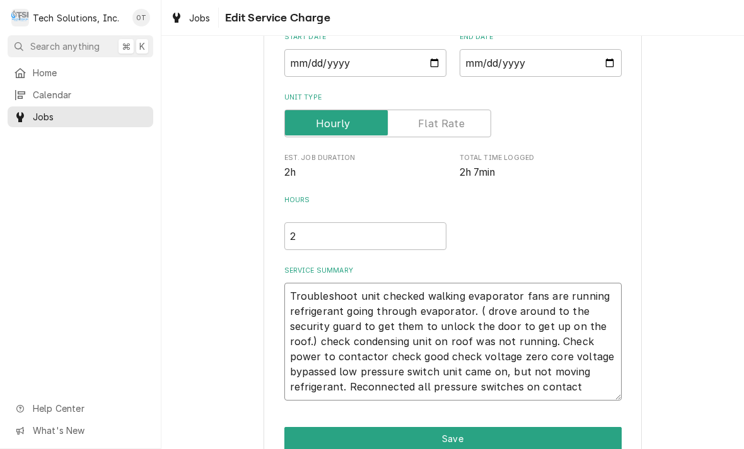
type textarea "Troubleshoot unit checked walking evaporator fans are running refrigerant going…"
type textarea "x"
type textarea "Troubleshoot unit checked walking evaporator fans are running refrigerant going…"
type textarea "x"
type textarea "Troubleshoot unit checked walking evaporator fans are running refrigerant going…"
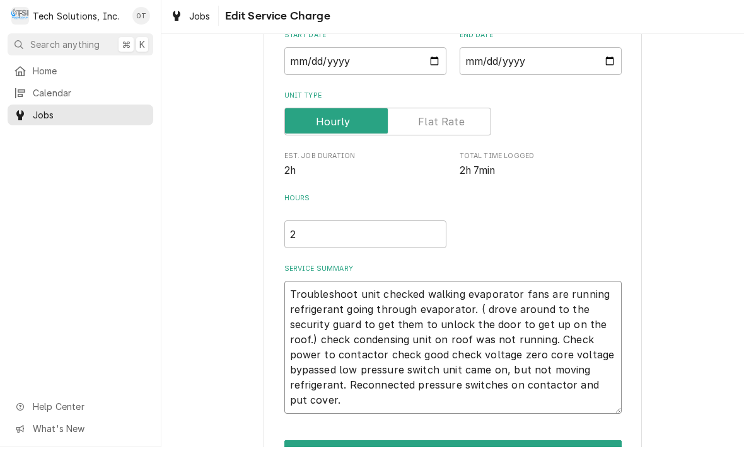
type textarea "x"
type textarea "Troubleshoot unit checked walking evaporator fans are running refrigerant going…"
type textarea "x"
type textarea "Troubleshoot unit checked walking evaporator fans are running refrigerant going…"
type textarea "x"
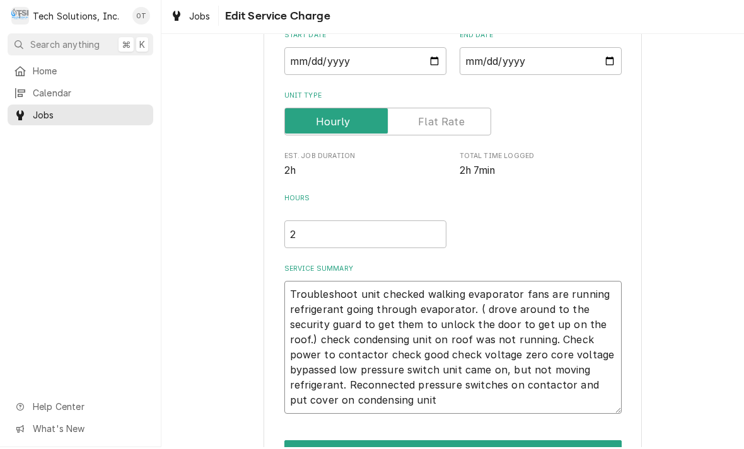
type textarea "Troubleshoot unit checked walking evaporator fans are running refrigerant going…"
type textarea "x"
type textarea "Troubleshoot unit checked walking evaporator fans are running refrigerant going…"
type textarea "x"
type textarea "Troubleshoot unit checked walking evaporator fans are running refrigerant going…"
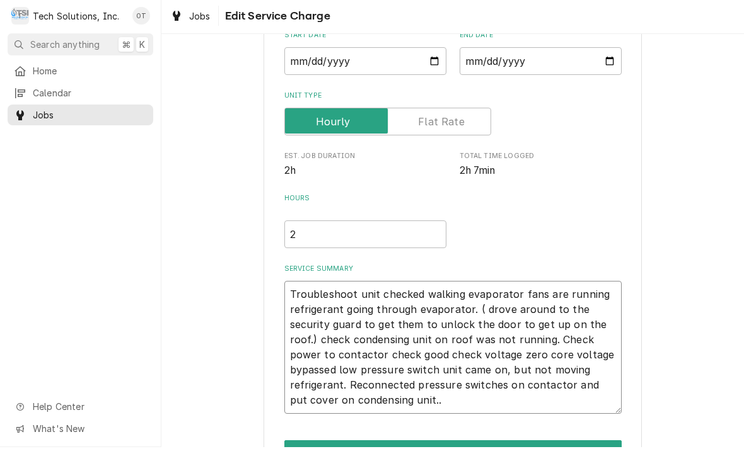
type textarea "x"
type textarea "Troubleshoot unit checked walking evaporator fans are running refrigerant going…"
type textarea "x"
type textarea "Troubleshoot unit checked walking evaporator fans are running refrigerant going…"
type textarea "x"
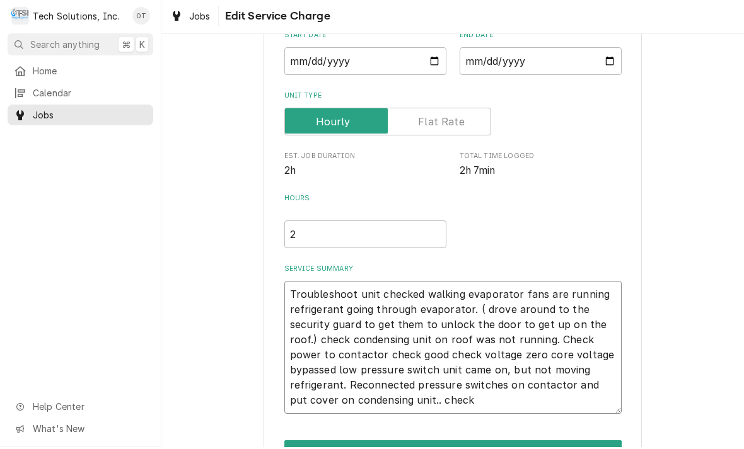
type textarea "Troubleshoot unit checked walking evaporator fans are running refrigerant going…"
type textarea "x"
type textarea "Troubleshoot unit checked walking evaporator fans are running refrigerant going…"
type textarea "x"
type textarea "Troubleshoot unit checked walking evaporator fans are running refrigerant going…"
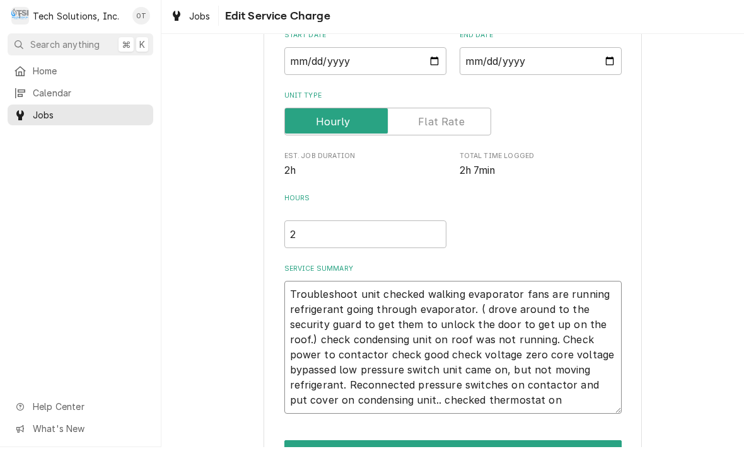
type textarea "x"
type textarea "Troubleshoot unit checked walking evaporator fans are running refrigerant going…"
type textarea "x"
type textarea "Troubleshoot unit checked walking evaporator fans are running refrigerant going…"
type textarea "x"
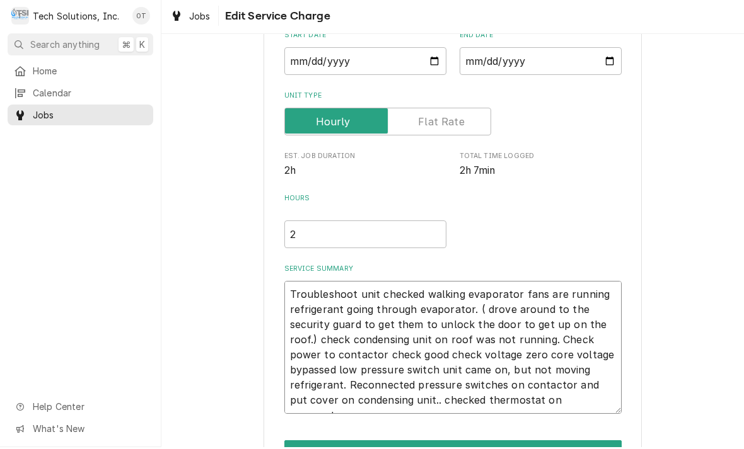
type textarea "Troubleshoot unit checked walking evaporator fans are running refrigerant going…"
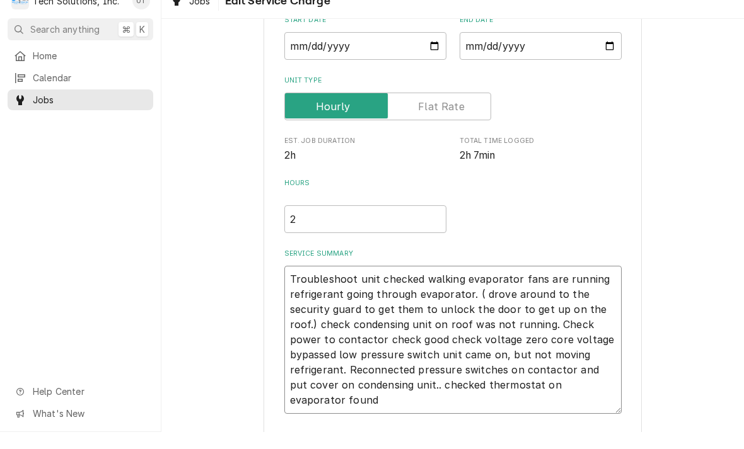
type textarea "x"
type textarea "Troubleshoot unit checked walking evaporator fans are running refrigerant going…"
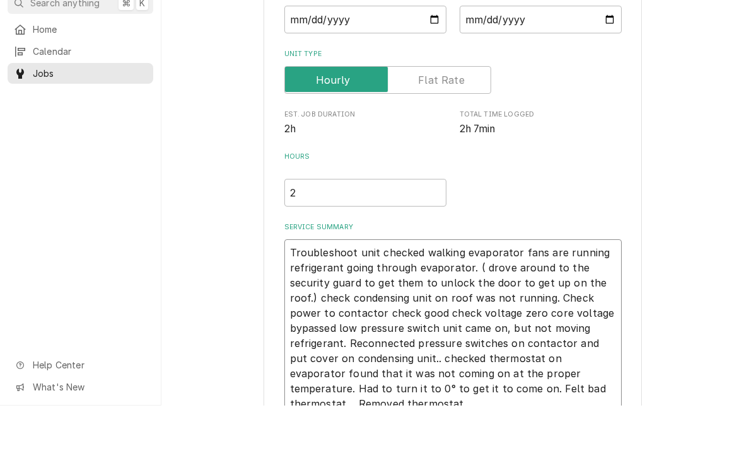
scroll to position [135, 0]
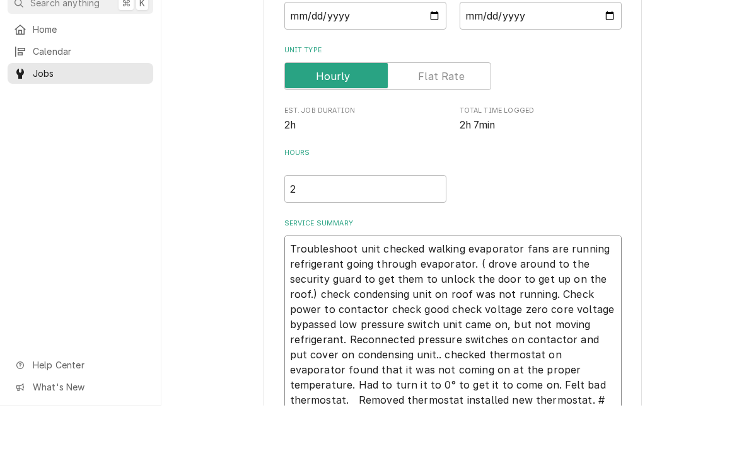
click at [468, 398] on textarea "Troubleshoot unit checked walking evaporator fans are running refrigerant going…" at bounding box center [452, 368] width 337 height 178
click at [577, 386] on textarea "Troubleshoot unit checked walking evaporator fans are running refrigerant going…" at bounding box center [452, 368] width 337 height 178
click at [566, 384] on textarea "Troubleshoot unit checked walking evaporator fans are running refrigerant going…" at bounding box center [452, 368] width 337 height 178
click at [558, 389] on textarea "Troubleshoot unit checked walking evaporator fans are running refrigerant going…" at bounding box center [452, 368] width 337 height 178
click at [558, 400] on textarea "Troubleshoot unit checked walking evaporator fans are running refrigerant going…" at bounding box center [452, 368] width 337 height 178
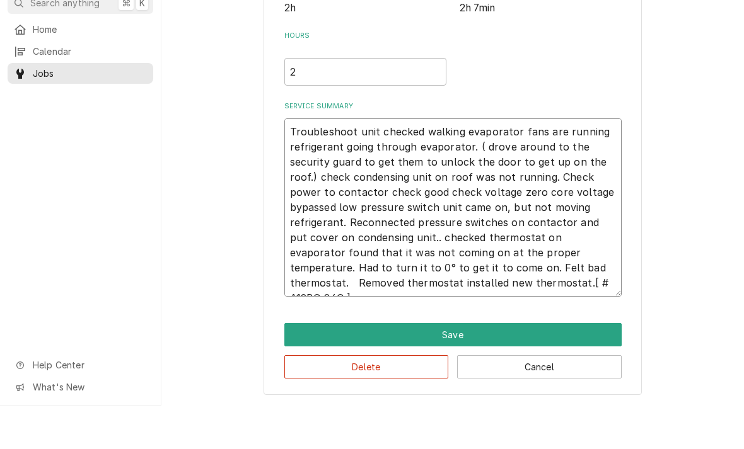
scroll to position [253, 0]
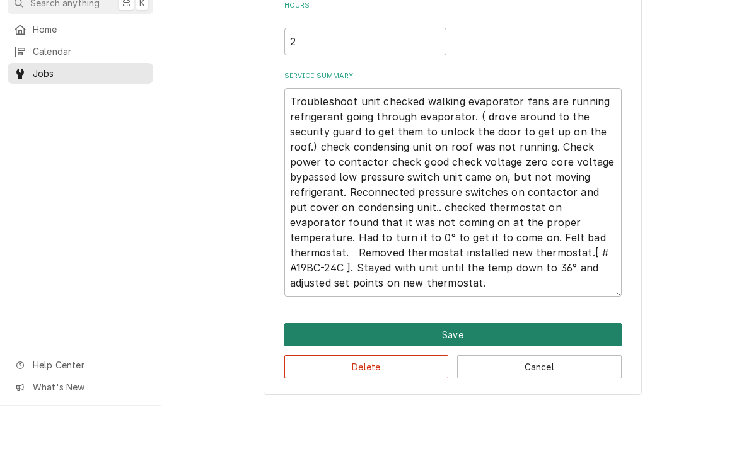
click at [459, 367] on button "Save" at bounding box center [452, 378] width 337 height 23
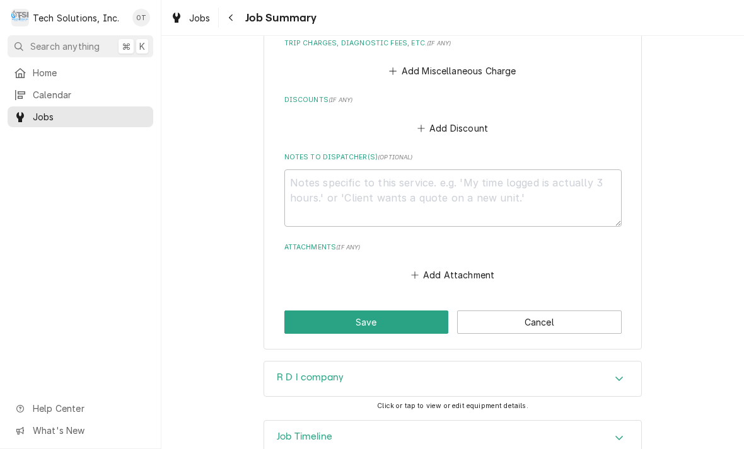
scroll to position [804, 0]
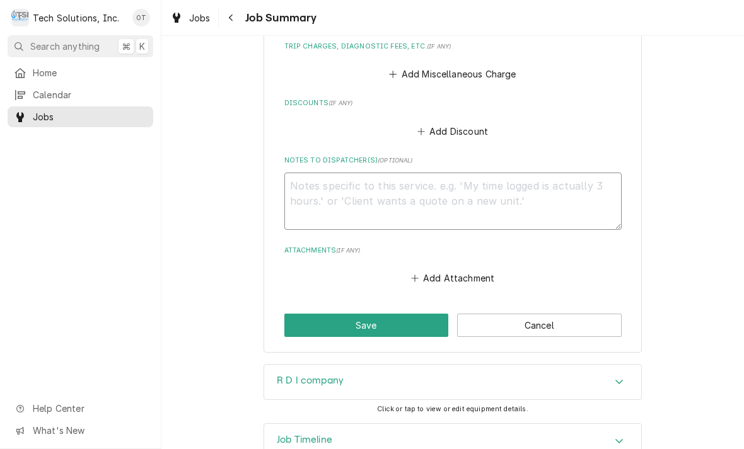
click at [319, 173] on textarea "Notes to Dispatcher(s) ( optional )" at bounding box center [452, 201] width 337 height 57
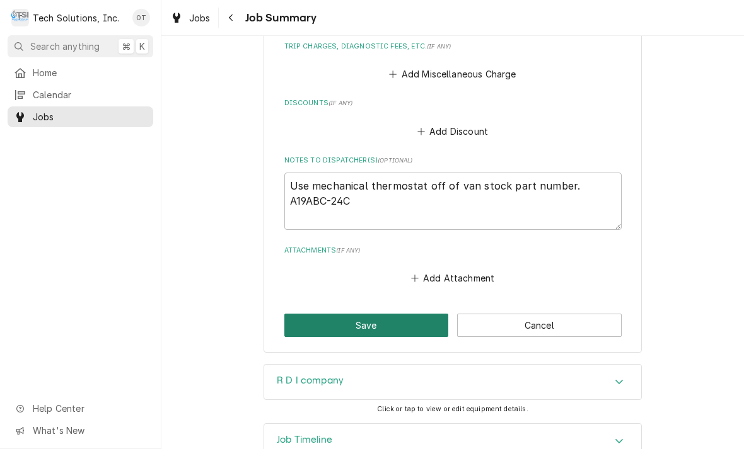
click at [374, 314] on button "Save" at bounding box center [366, 325] width 164 height 23
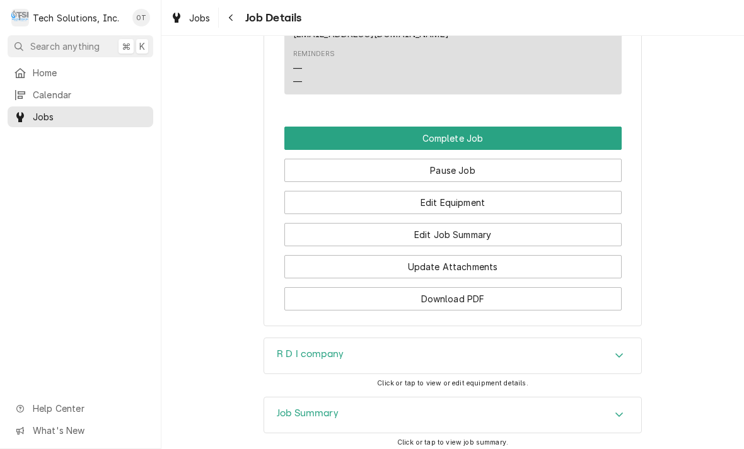
scroll to position [1314, 0]
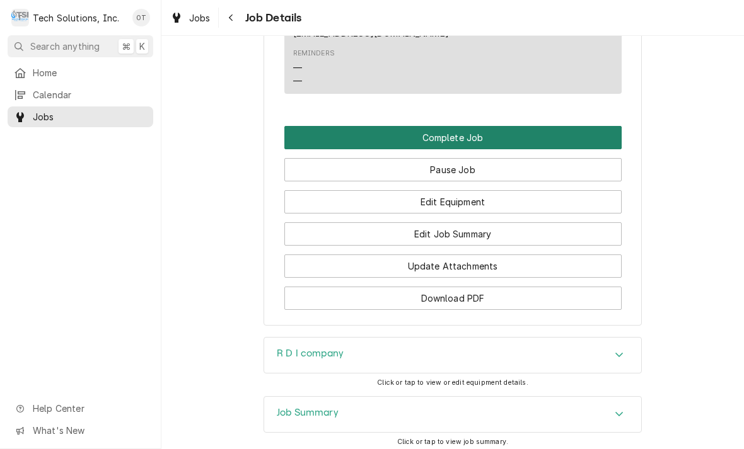
click at [462, 126] on button "Complete Job" at bounding box center [452, 137] width 337 height 23
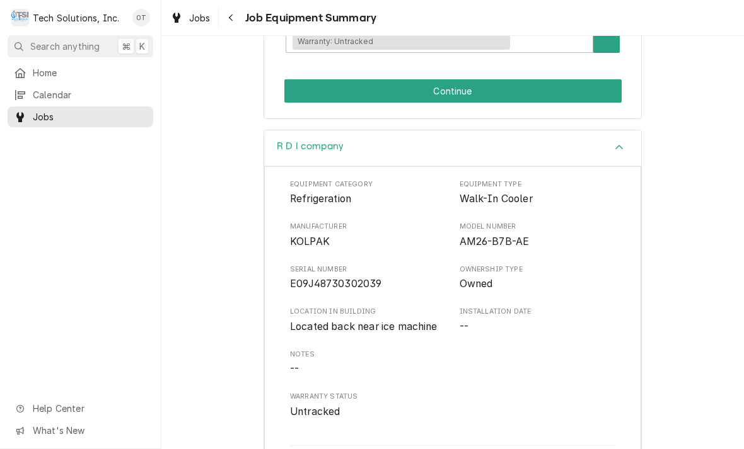
scroll to position [277, 0]
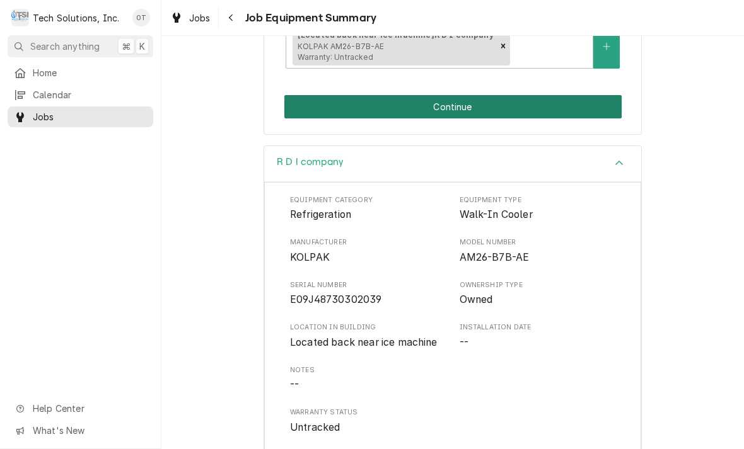
click at [455, 102] on button "Continue" at bounding box center [452, 106] width 337 height 23
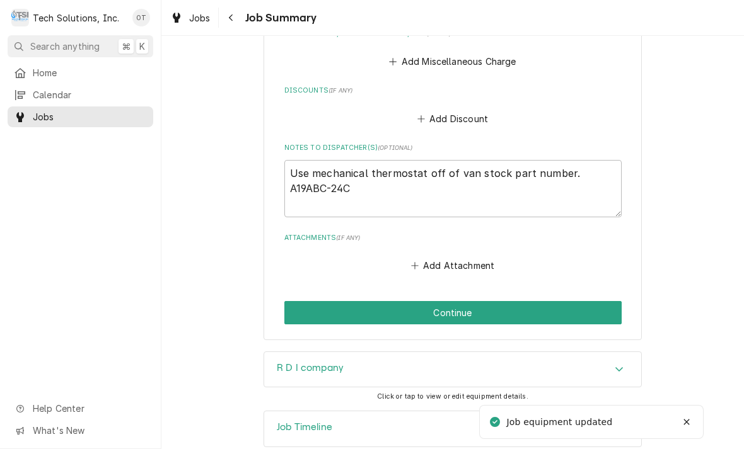
scroll to position [815, 0]
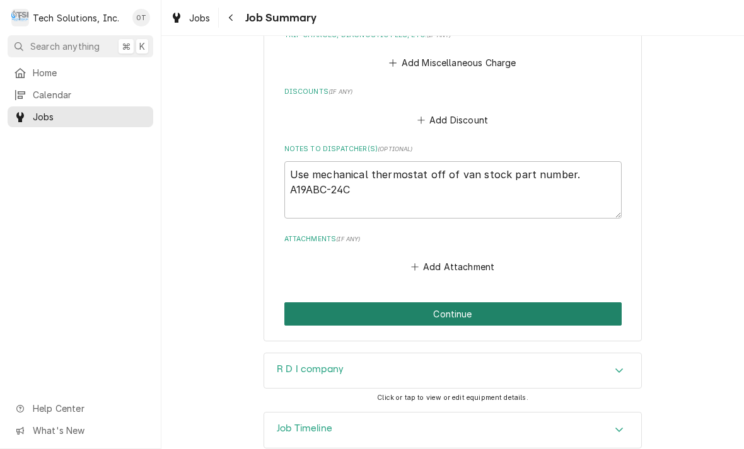
click at [463, 302] on button "Continue" at bounding box center [452, 313] width 337 height 23
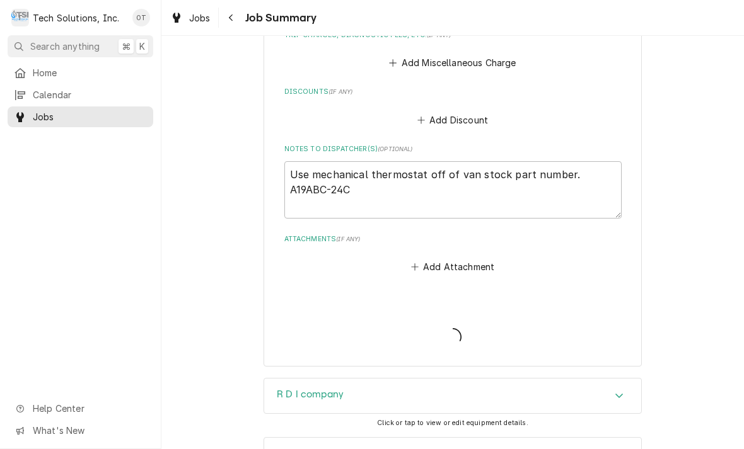
type textarea "x"
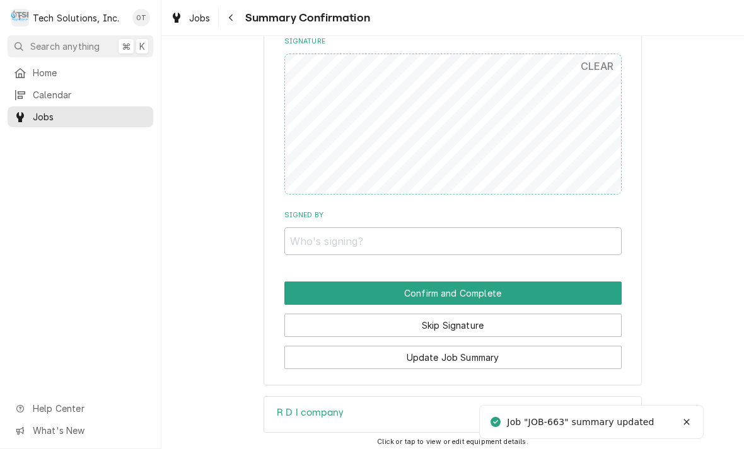
scroll to position [730, 0]
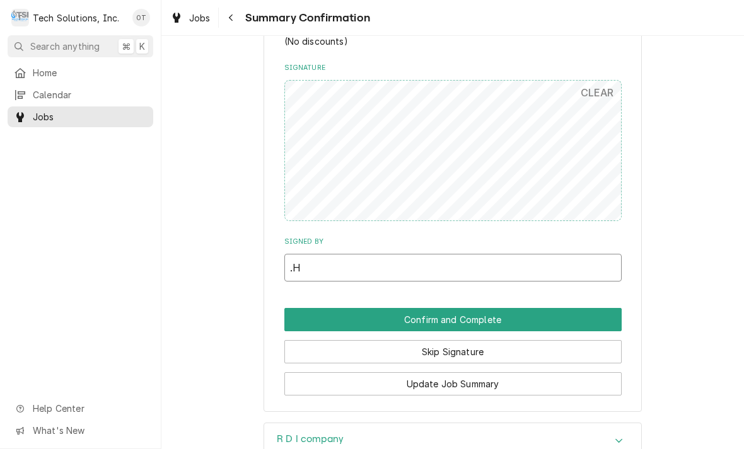
type input "."
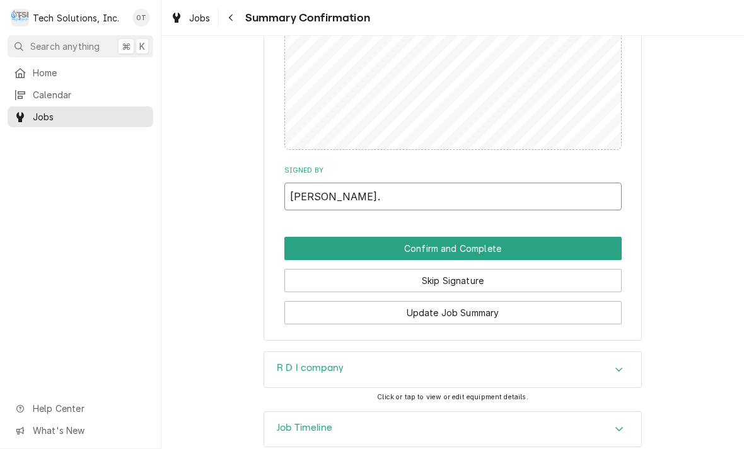
scroll to position [800, 0]
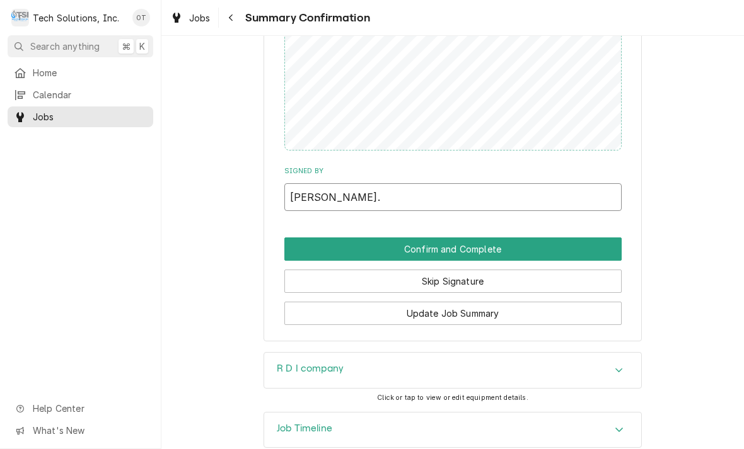
type input "[PERSON_NAME]."
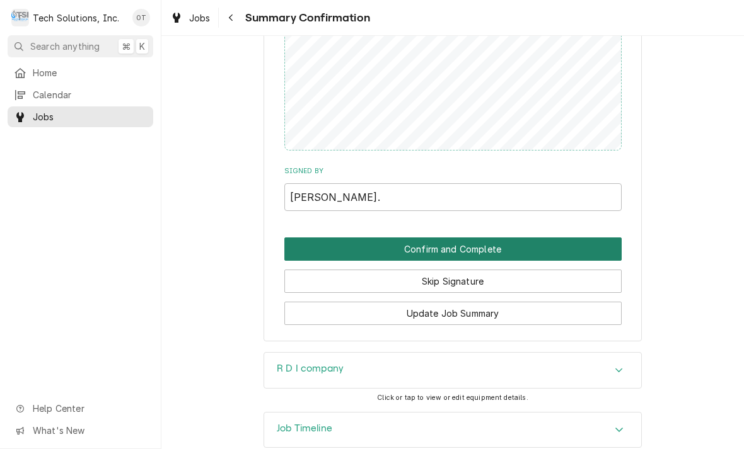
click at [467, 238] on button "Confirm and Complete" at bounding box center [452, 249] width 337 height 23
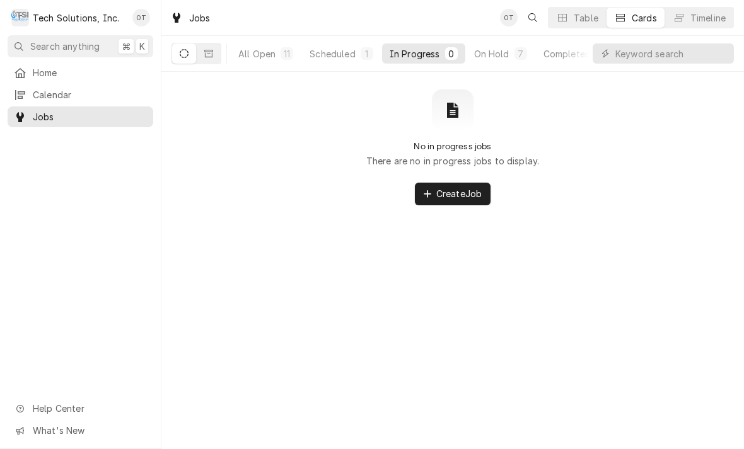
click at [741, 171] on div "No in progress jobs There are no in progress jobs to display. Create Job" at bounding box center [452, 147] width 582 height 116
